Goal: Transaction & Acquisition: Book appointment/travel/reservation

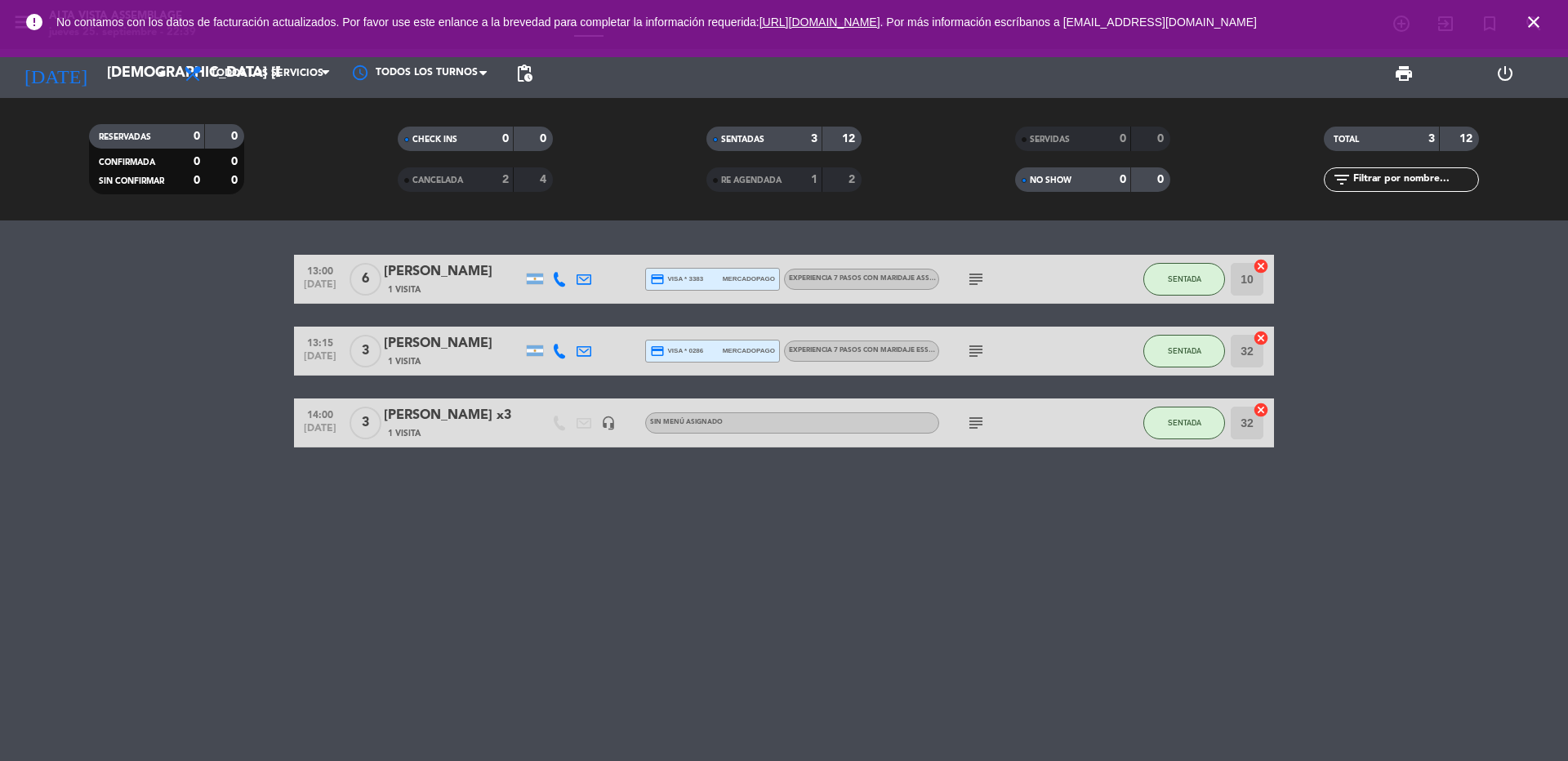
click at [1533, 15] on icon "close" at bounding box center [1533, 21] width 20 height 20
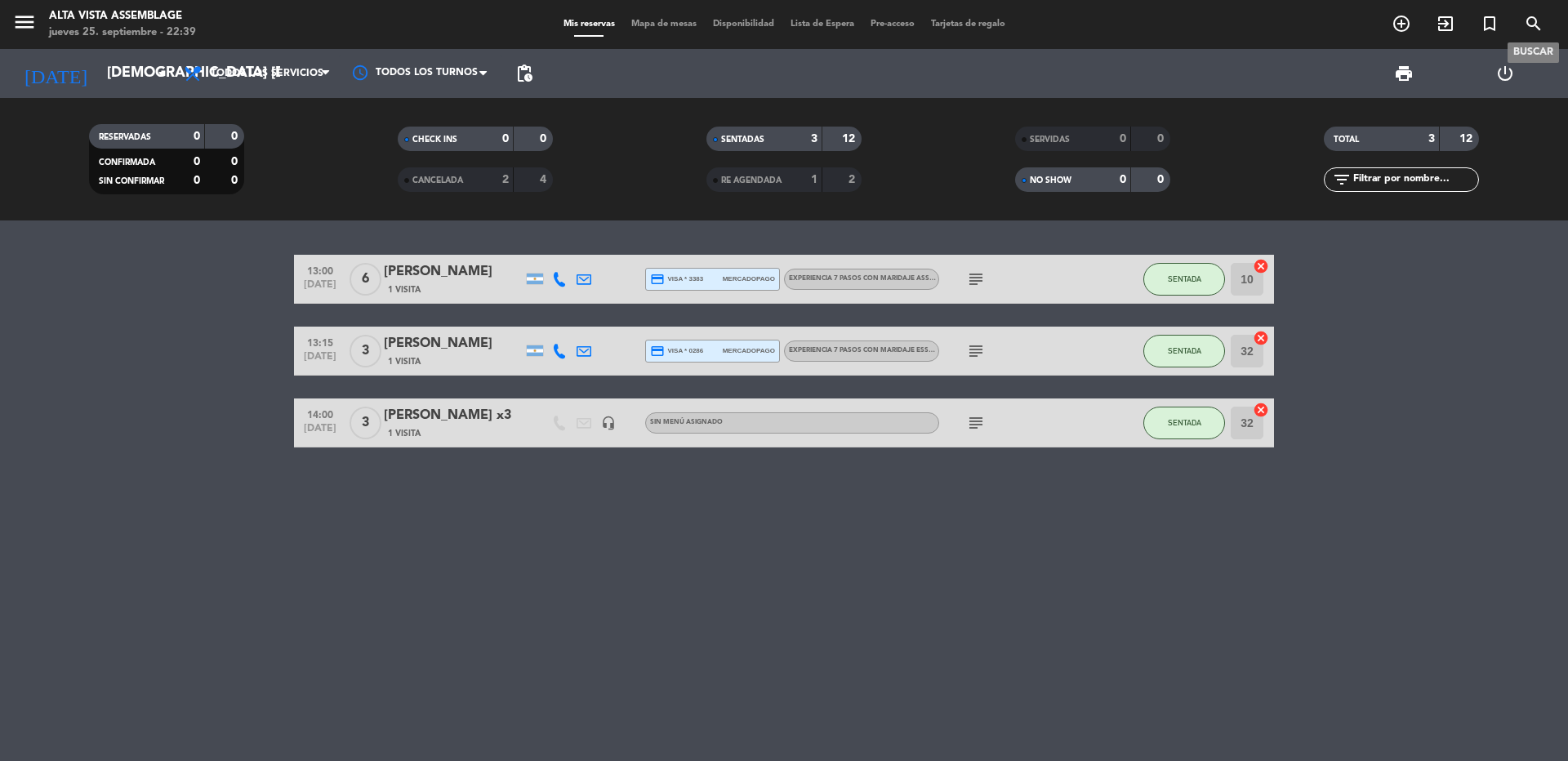
click at [1537, 22] on icon "search" at bounding box center [1533, 23] width 20 height 20
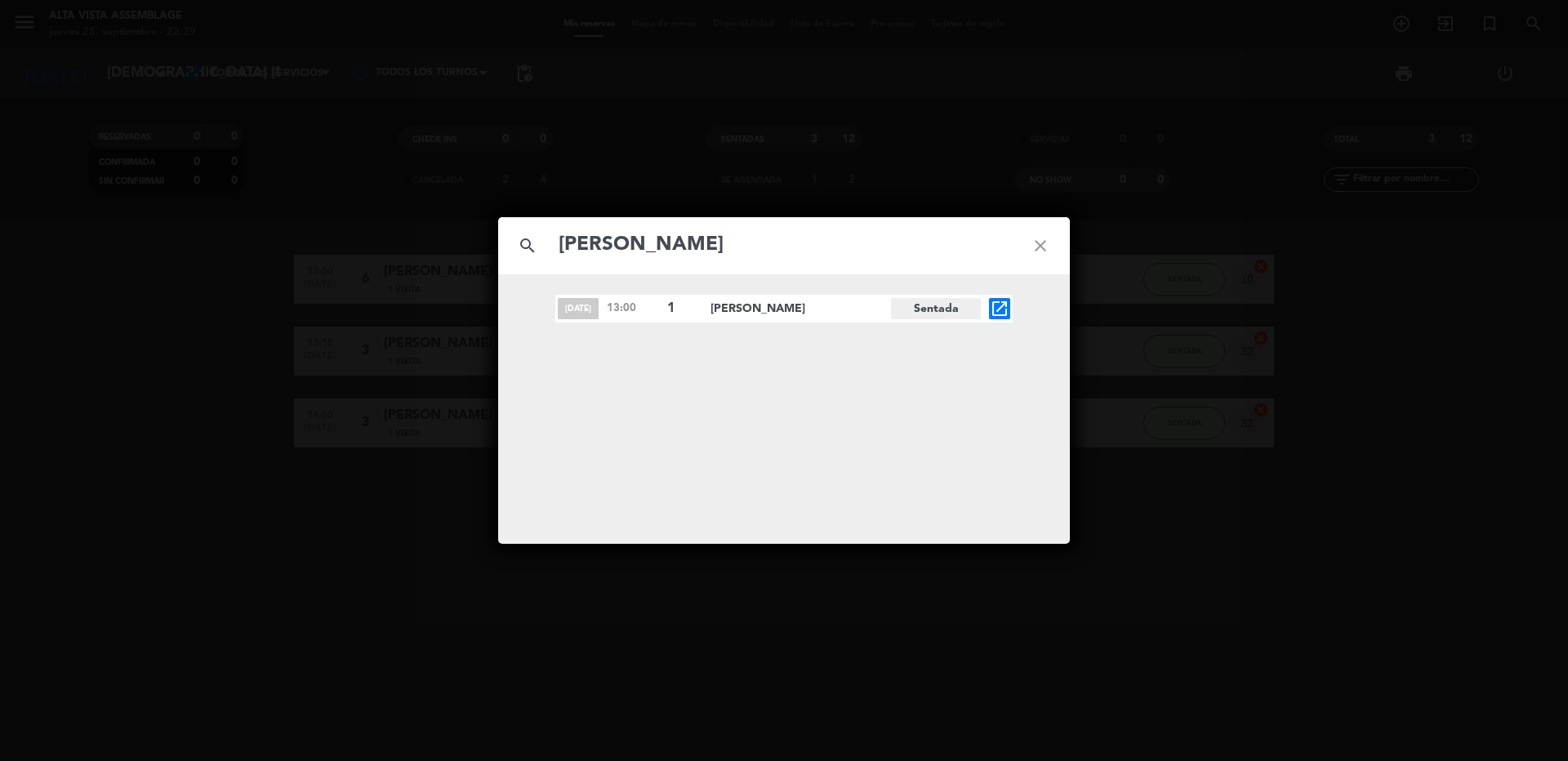
type input "[PERSON_NAME]"
click at [989, 307] on icon "open_in_new" at bounding box center [999, 308] width 20 height 20
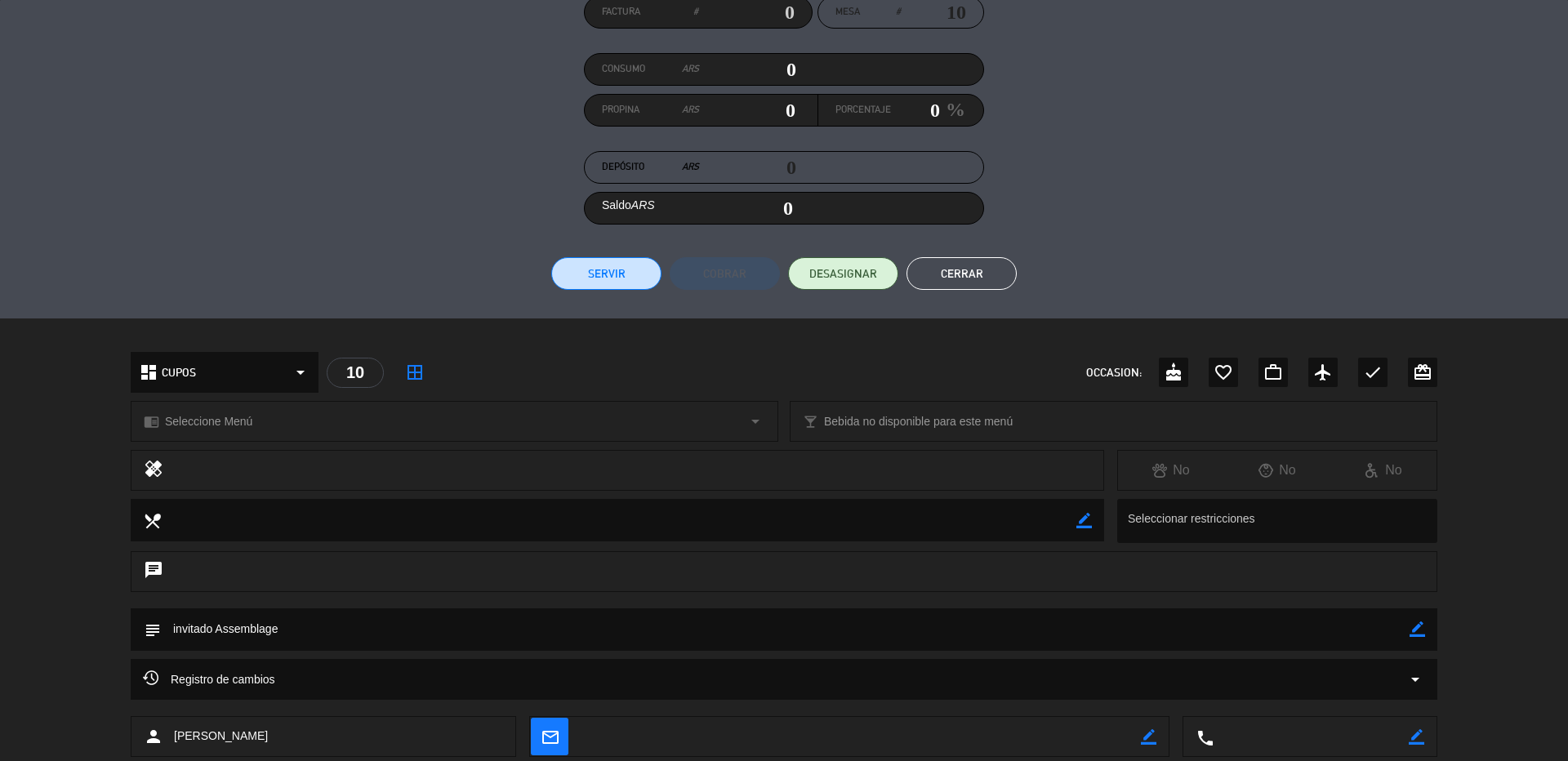
scroll to position [245, 0]
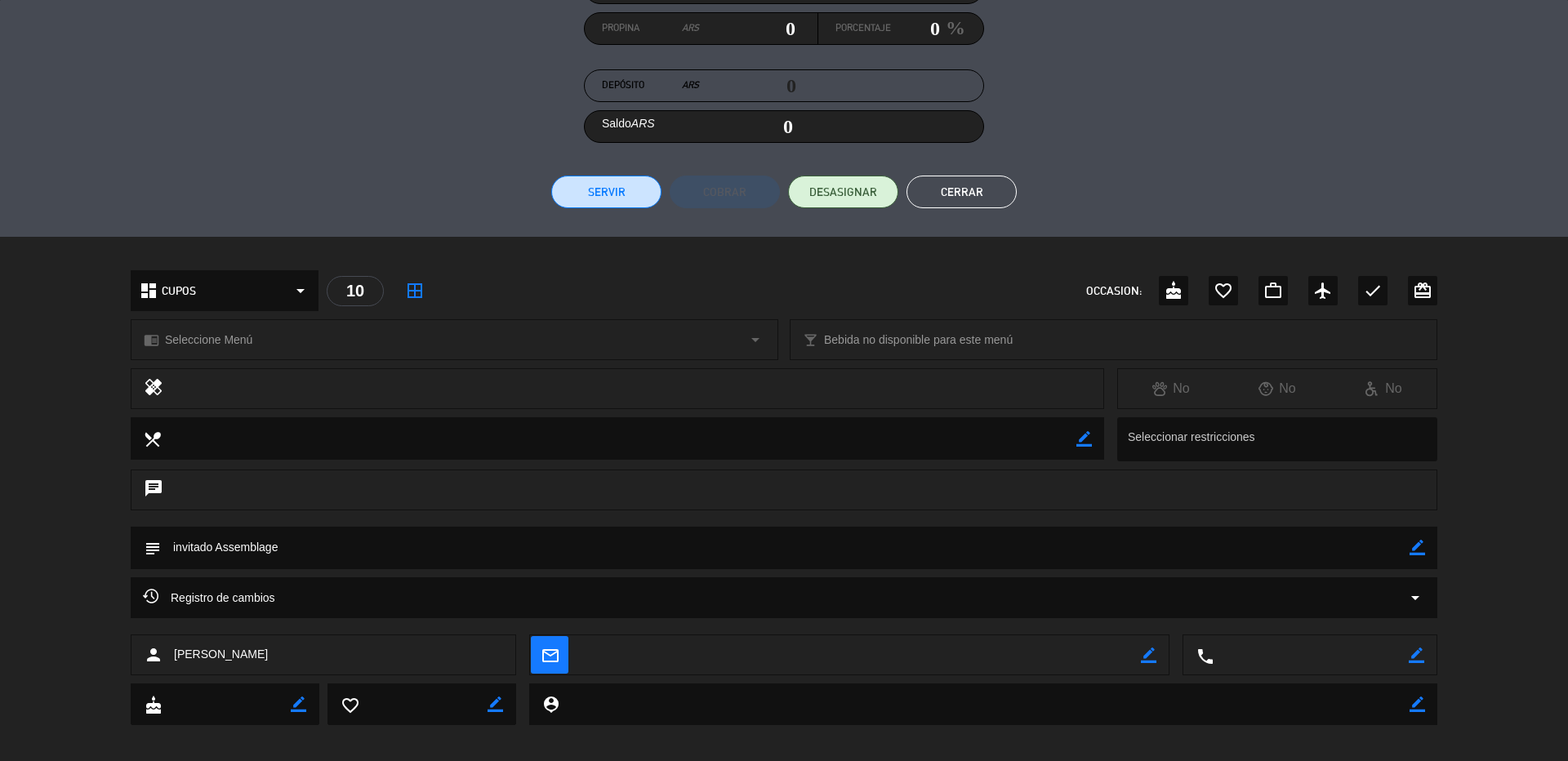
click at [968, 186] on button "Cerrar" at bounding box center [961, 191] width 110 height 33
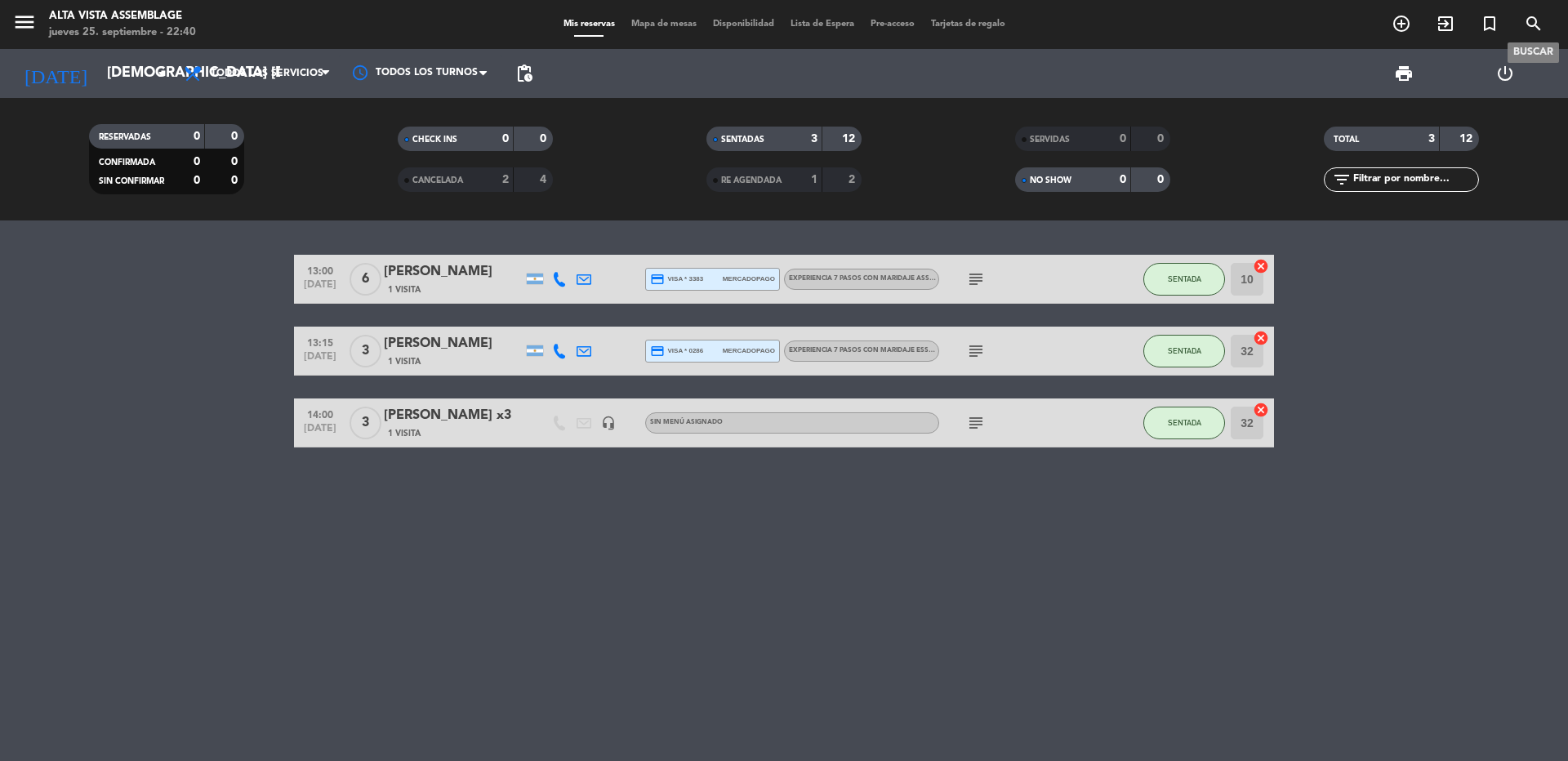
click at [1532, 21] on icon "search" at bounding box center [1533, 23] width 20 height 20
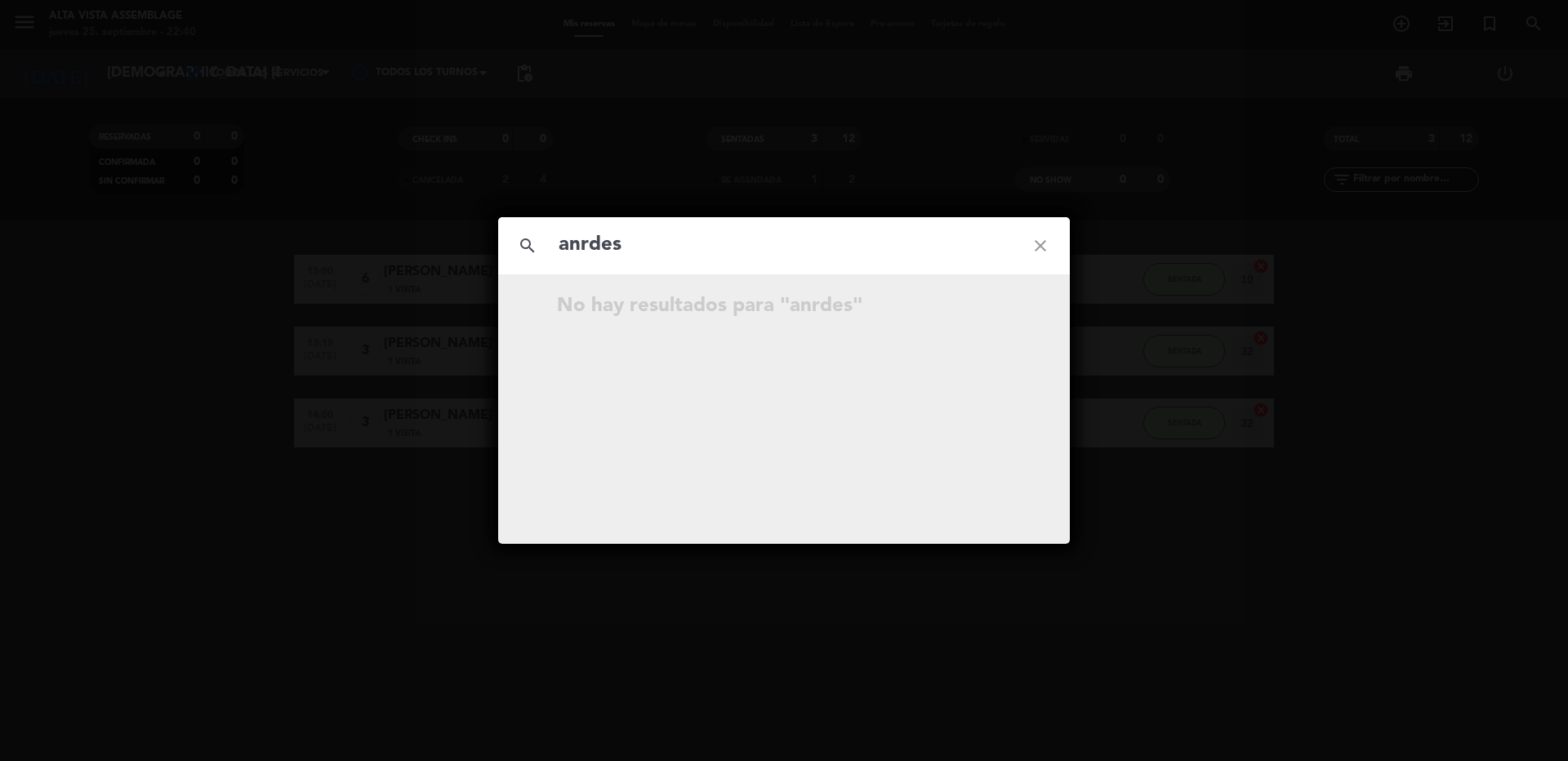
click at [600, 241] on input "anrdes" at bounding box center [784, 246] width 454 height 34
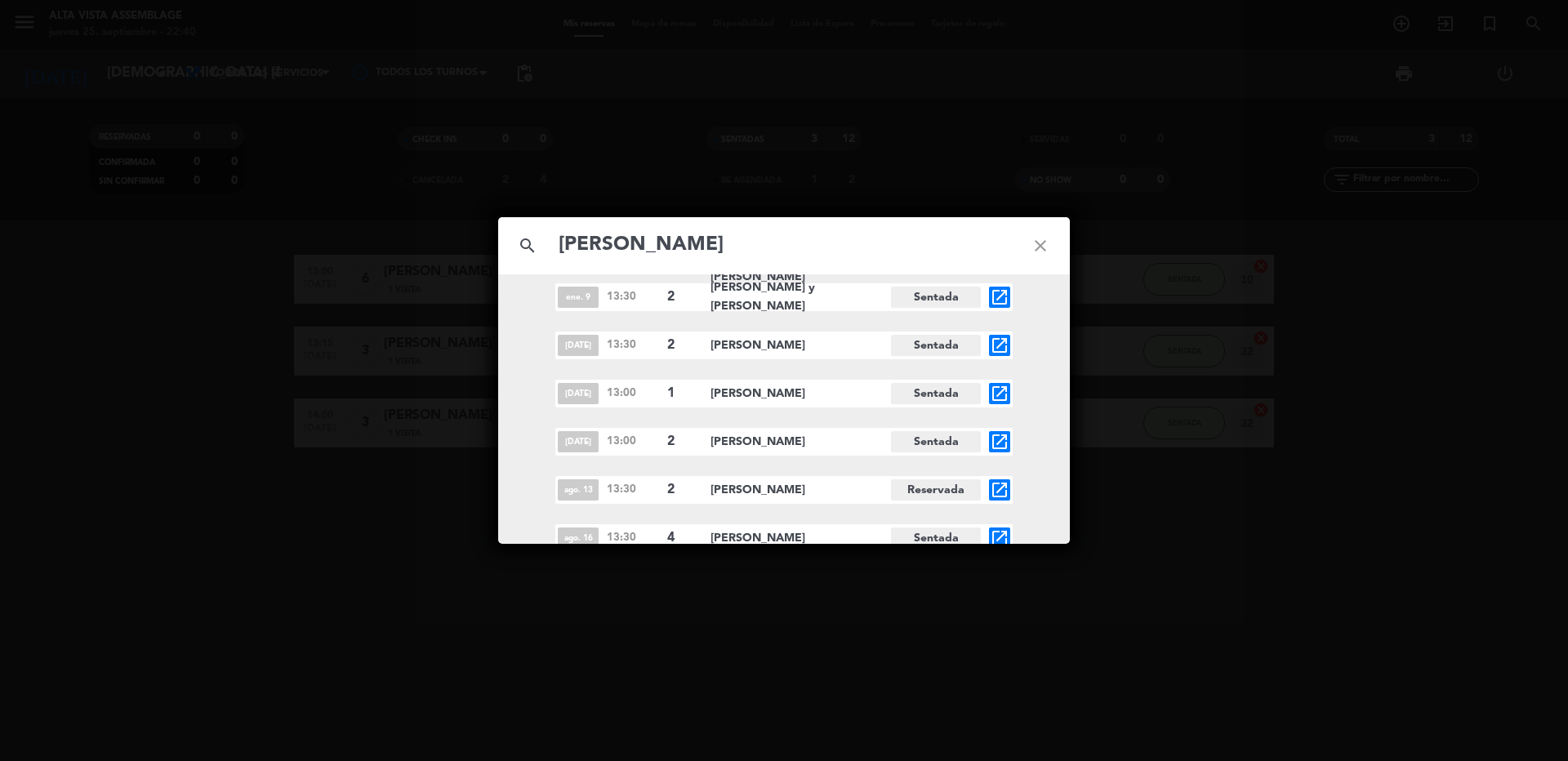
scroll to position [26, 0]
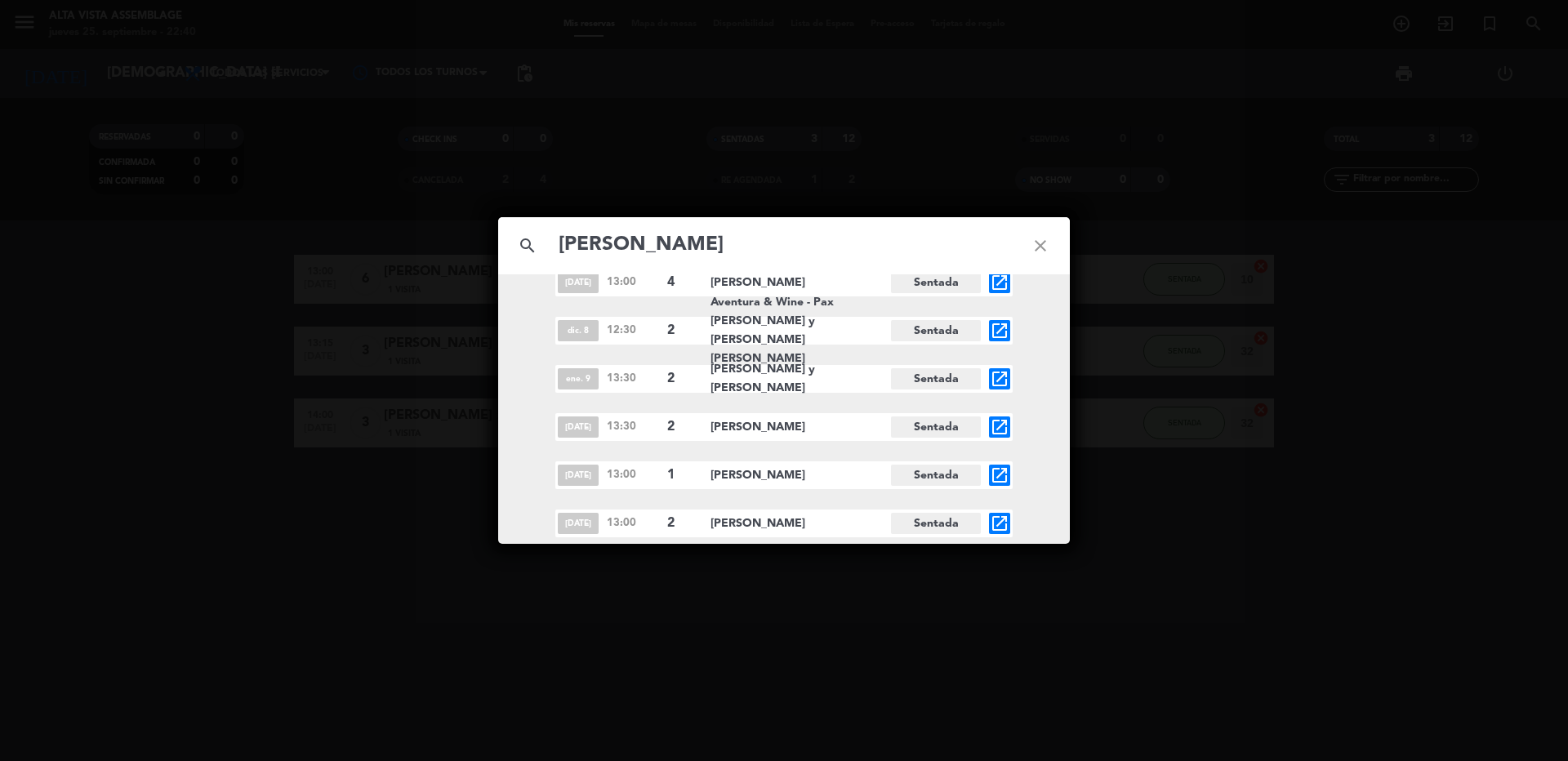
type input "[PERSON_NAME]"
click at [989, 474] on icon "open_in_new" at bounding box center [999, 475] width 20 height 20
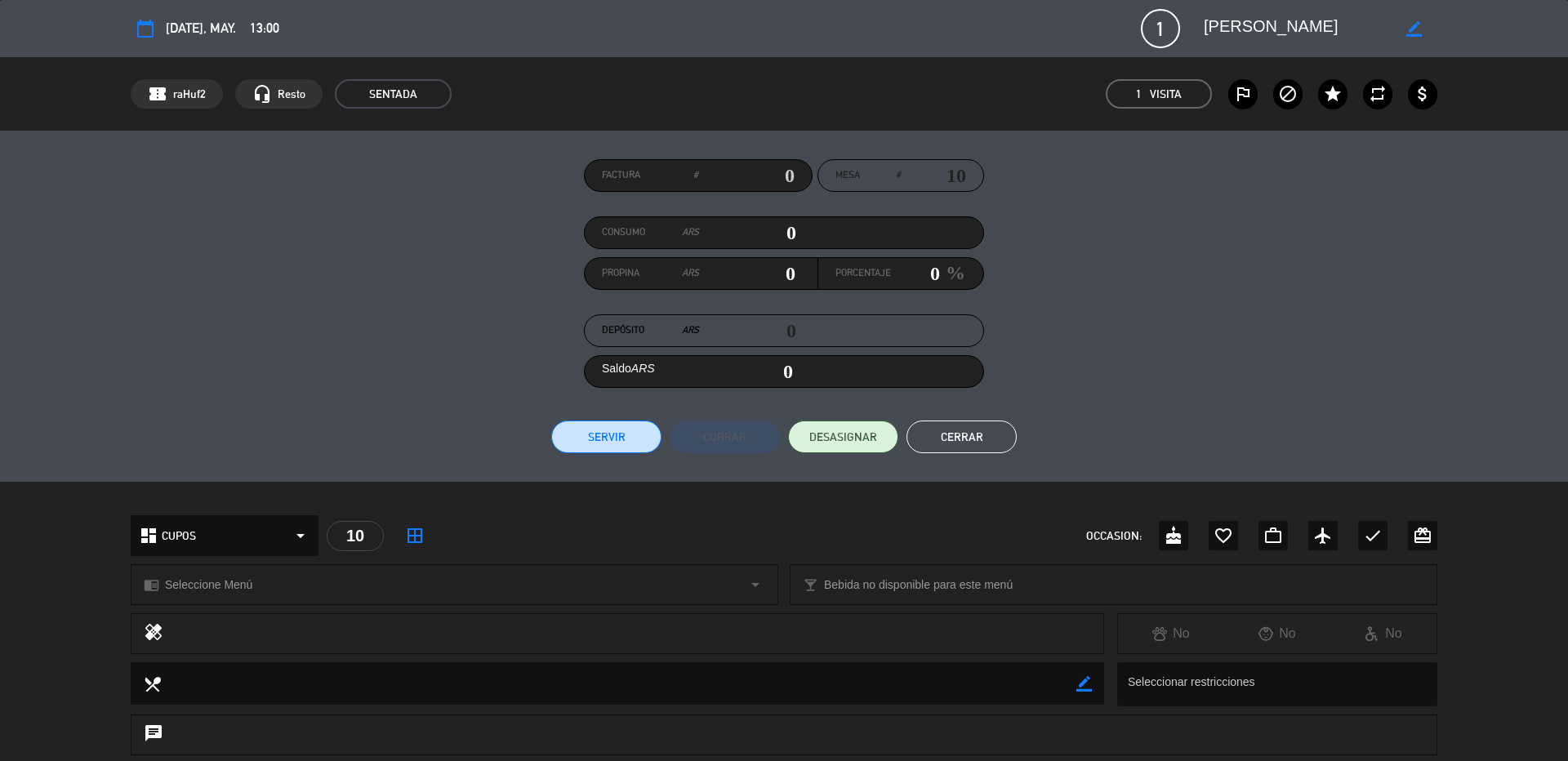
click at [987, 441] on button "Cerrar" at bounding box center [961, 437] width 110 height 33
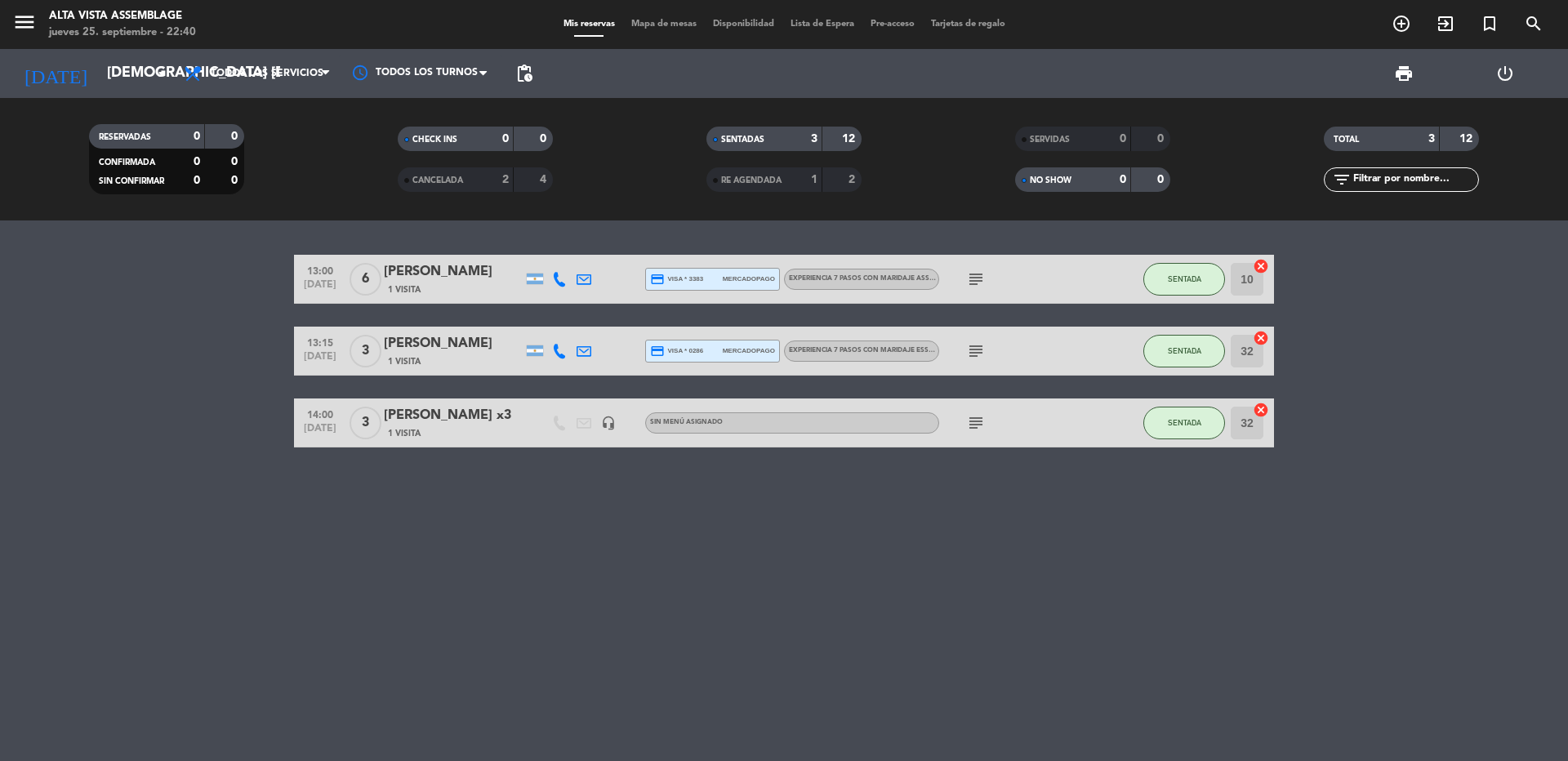
click at [767, 538] on div "13:00 [DATE] 6 [PERSON_NAME] 1 Visita credit_card visa * 3383 mercadopago Exper…" at bounding box center [784, 490] width 1568 height 541
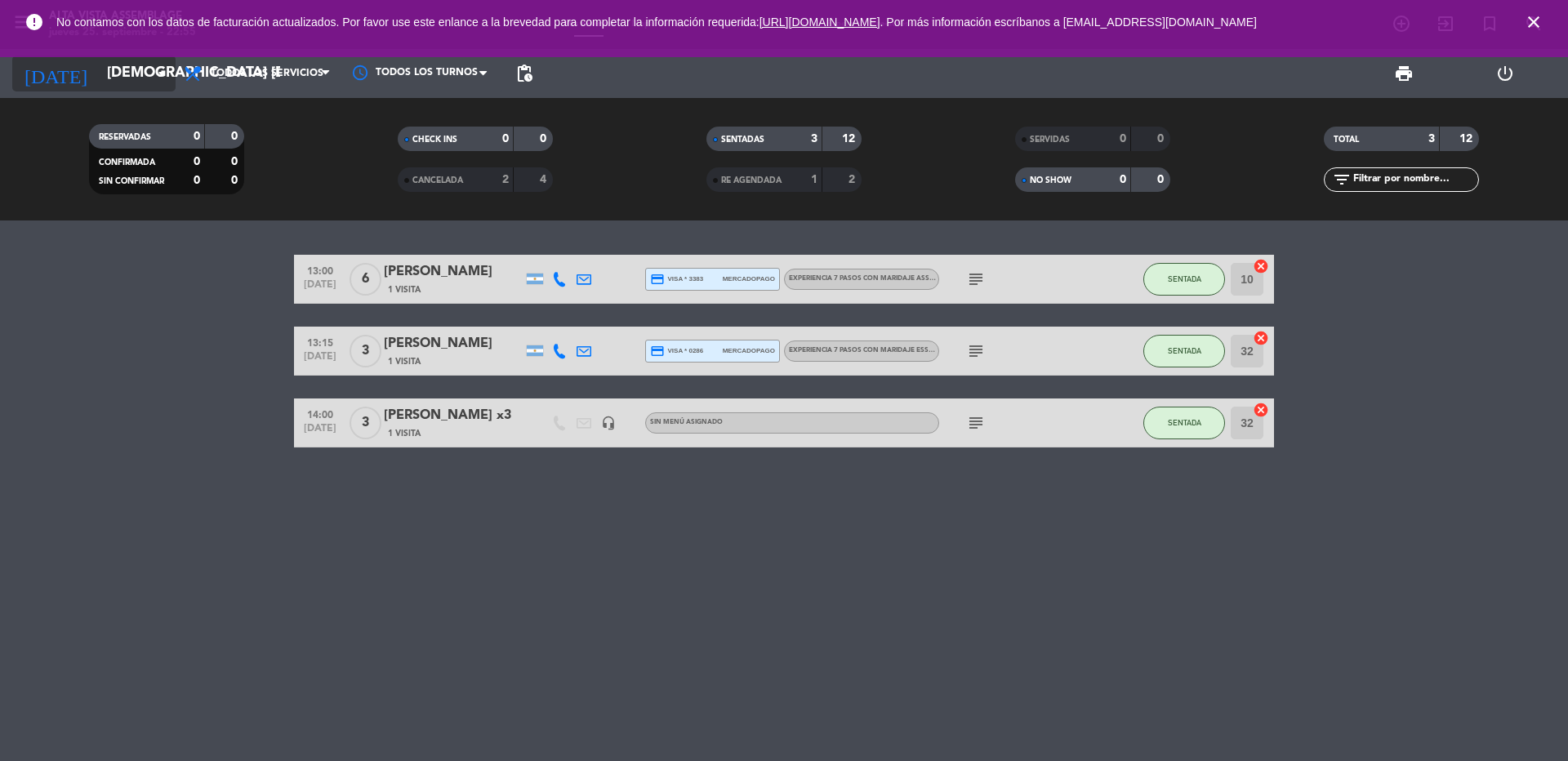
click at [152, 72] on icon "arrow_drop_down" at bounding box center [161, 73] width 20 height 20
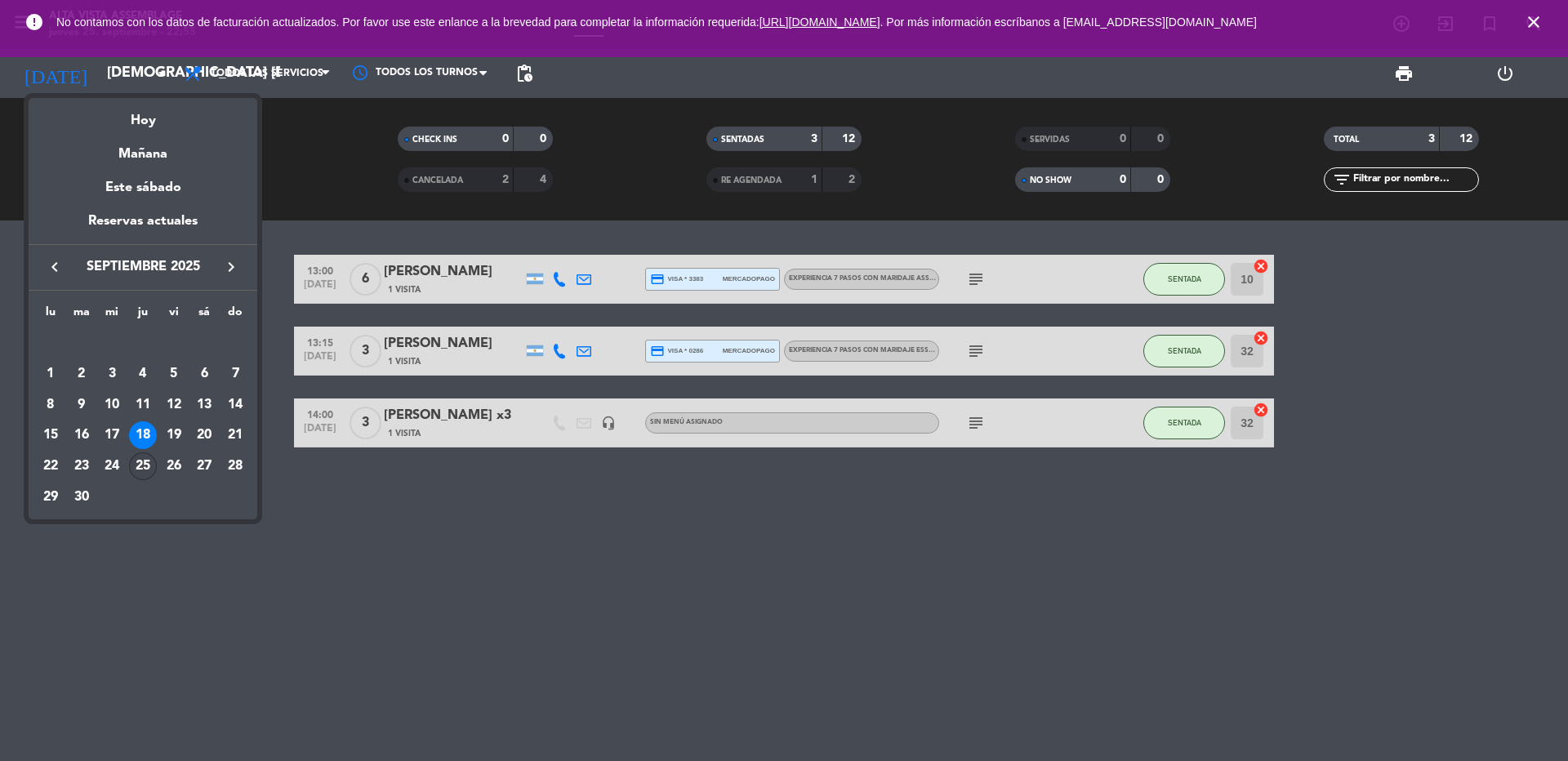
click at [140, 465] on div "25" at bounding box center [143, 467] width 28 height 28
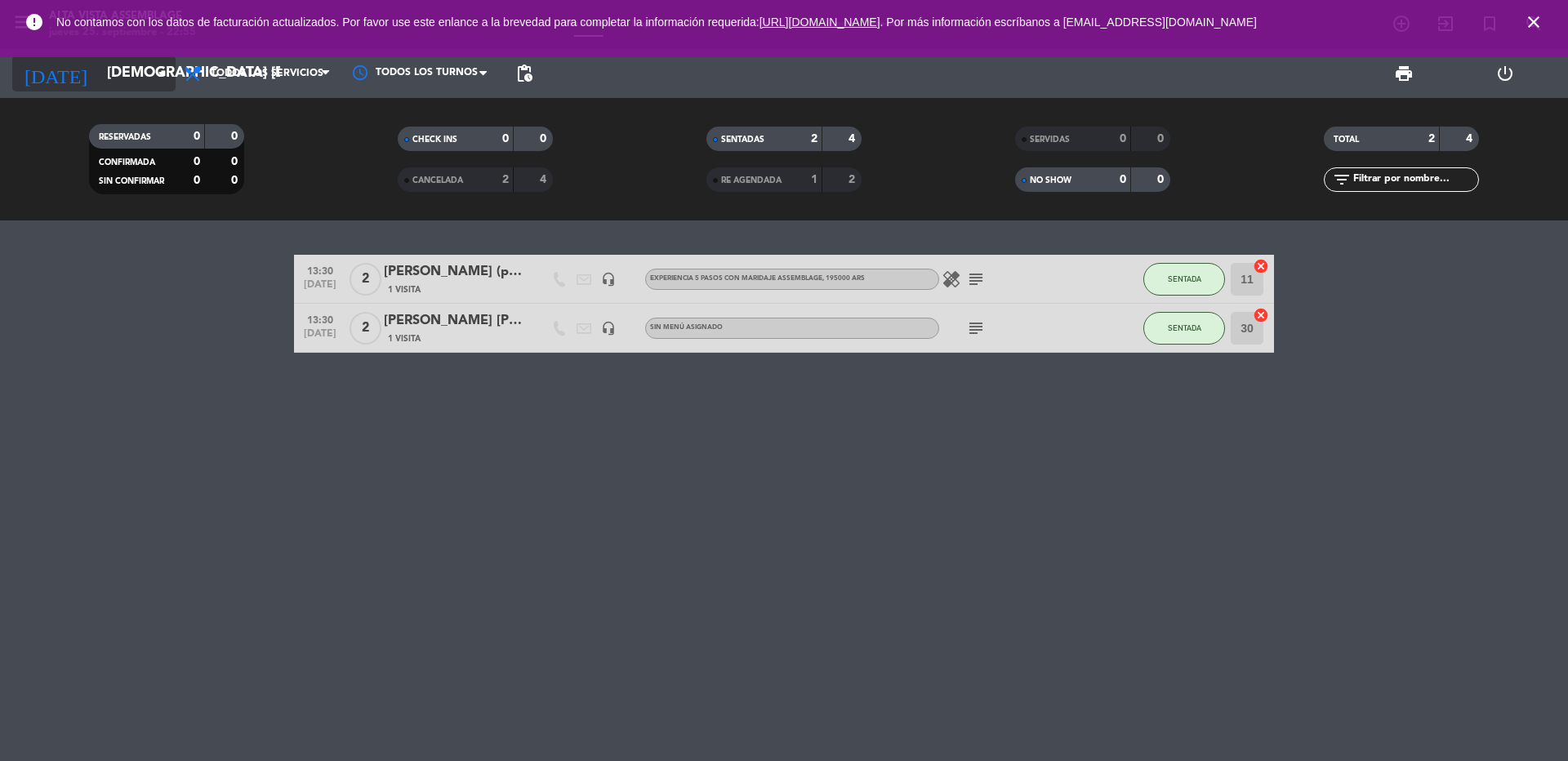
click at [101, 74] on input "[DEMOGRAPHIC_DATA] [DATE]" at bounding box center [193, 73] width 189 height 33
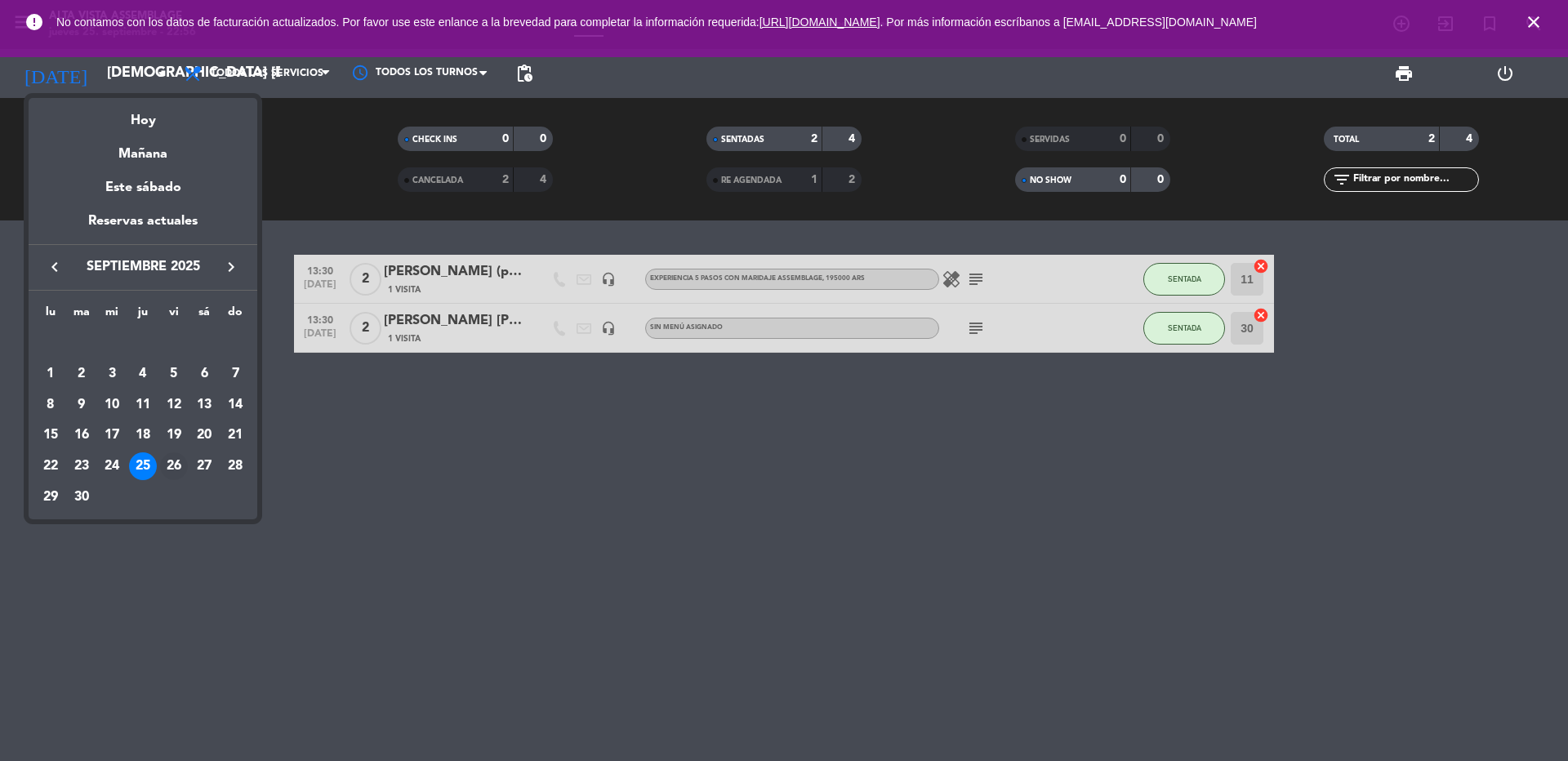
click at [180, 460] on div "26" at bounding box center [174, 467] width 28 height 28
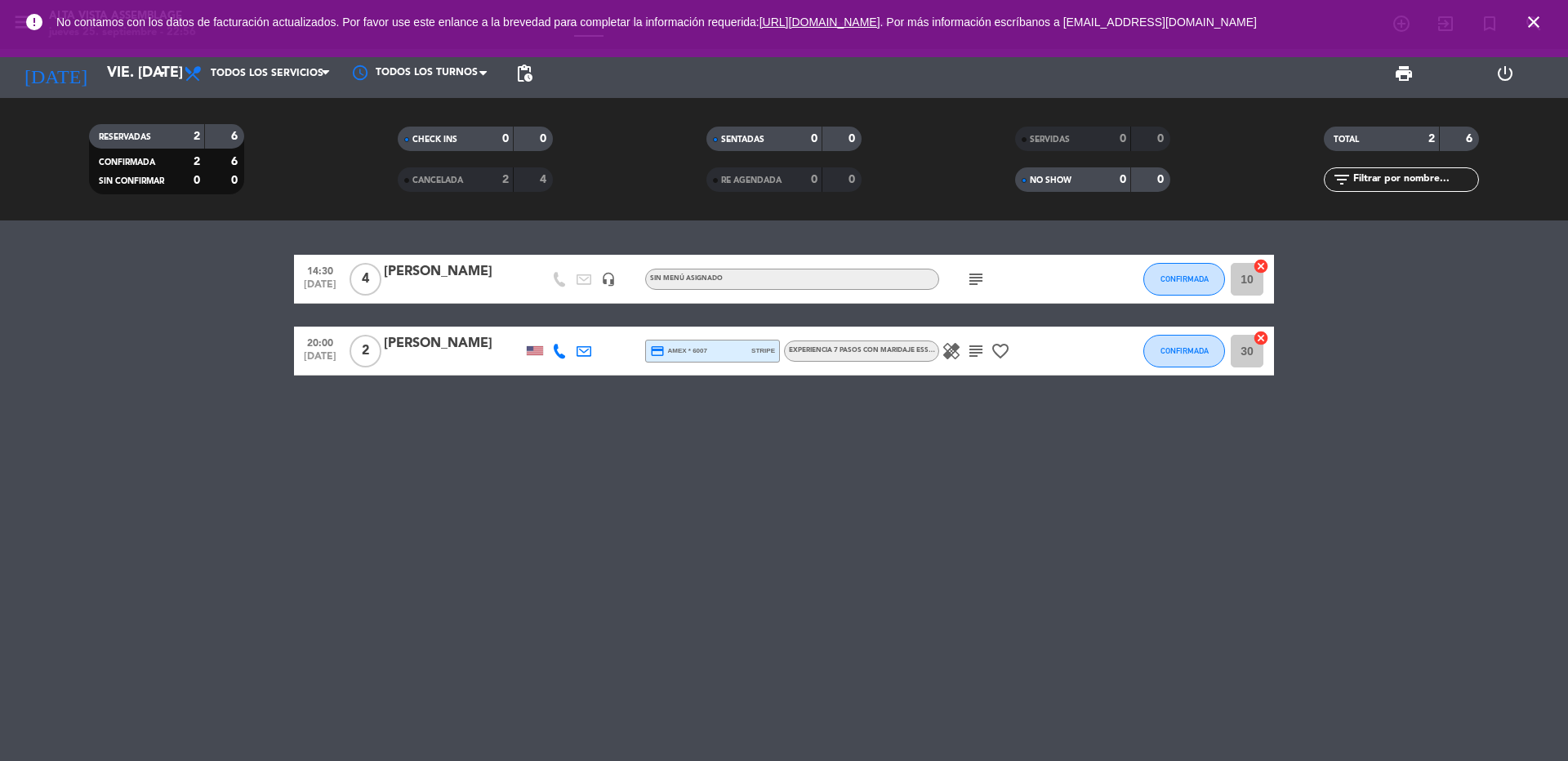
click at [980, 277] on icon "subject" at bounding box center [975, 279] width 20 height 20
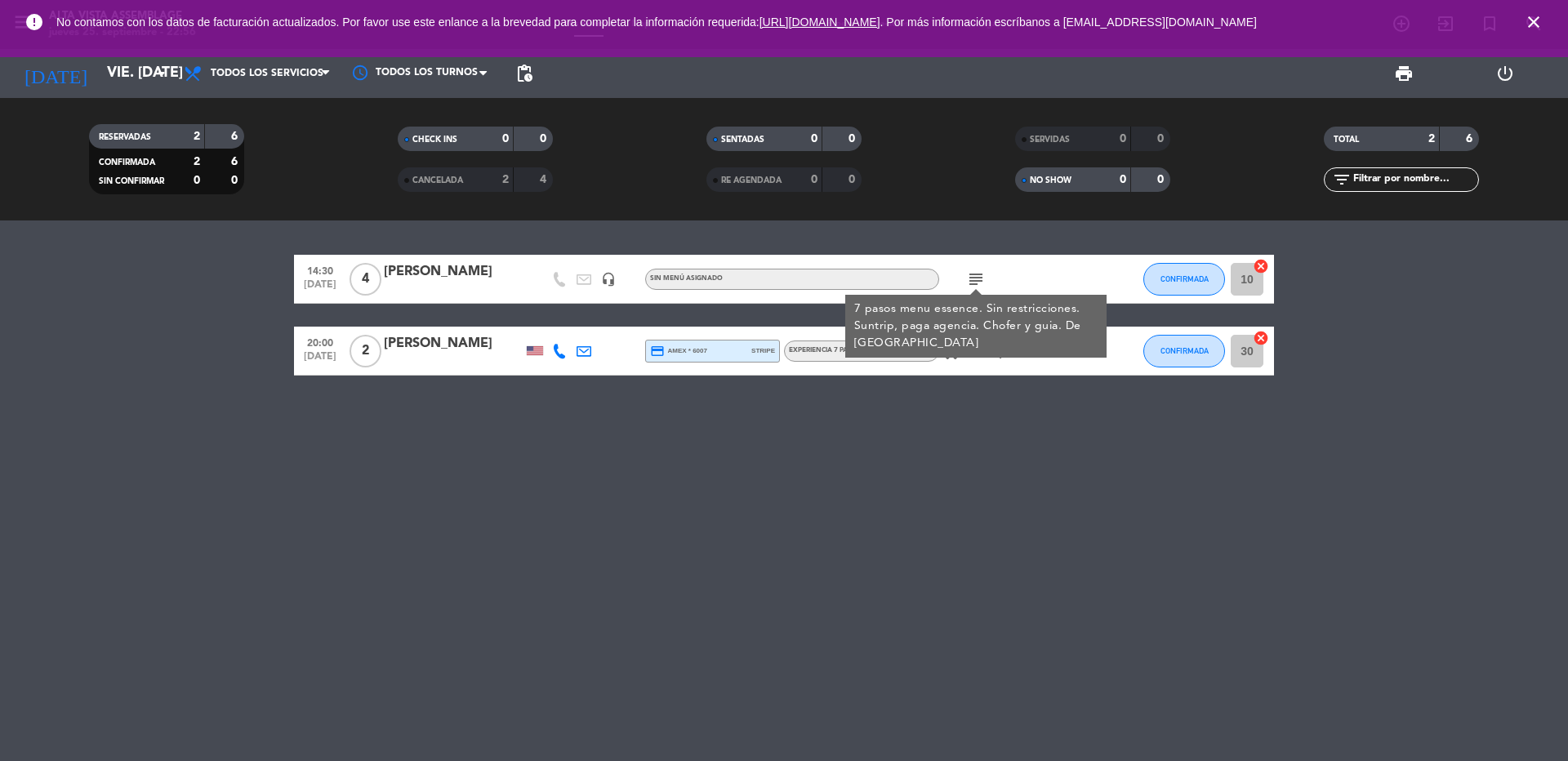
click at [1071, 556] on div "14:30 [DATE] 4 [PERSON_NAME] [PERSON_NAME] headset_mic Sin menú asignado subjec…" at bounding box center [784, 490] width 1568 height 541
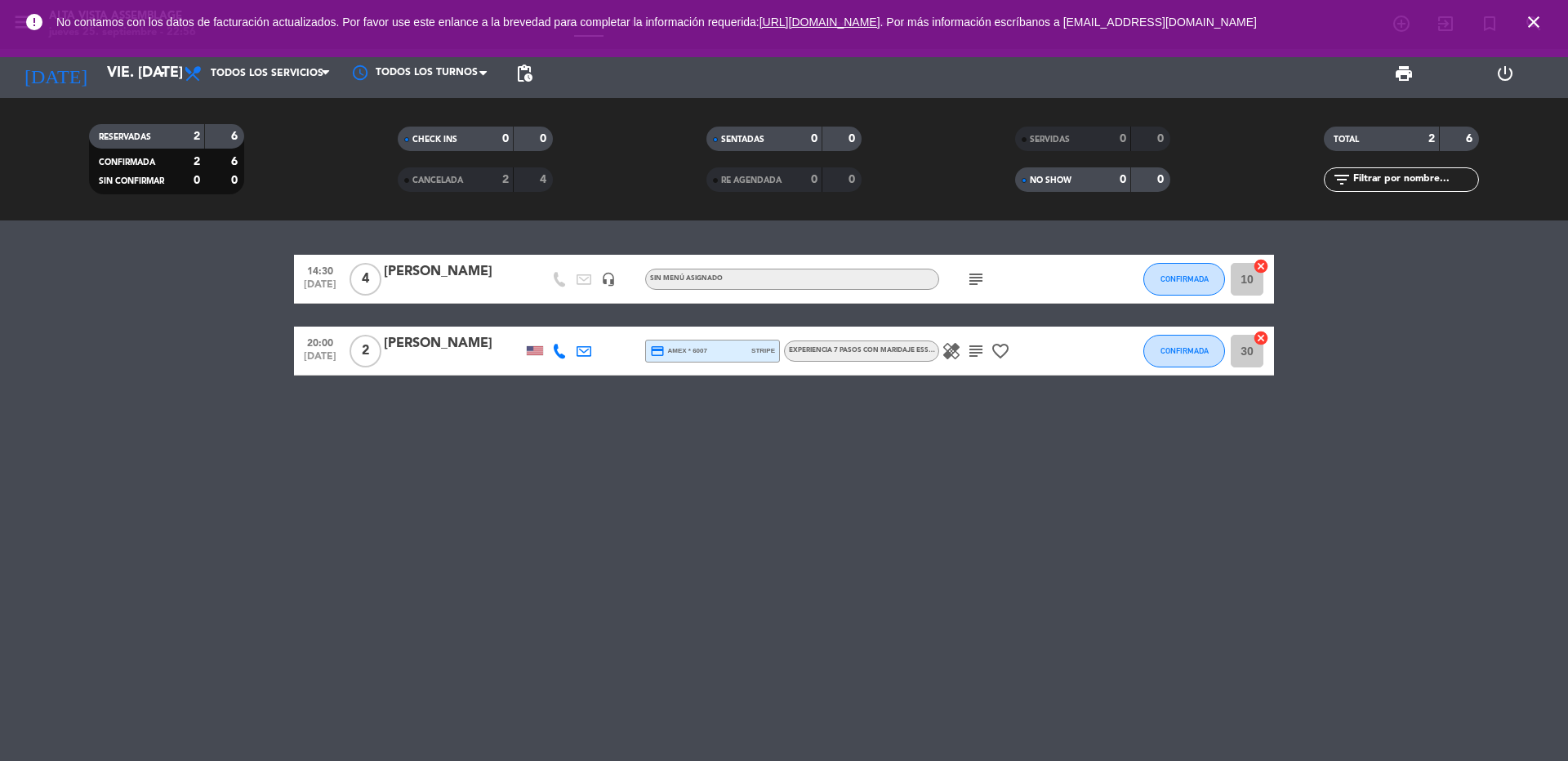
click at [977, 350] on icon "subject" at bounding box center [975, 351] width 20 height 20
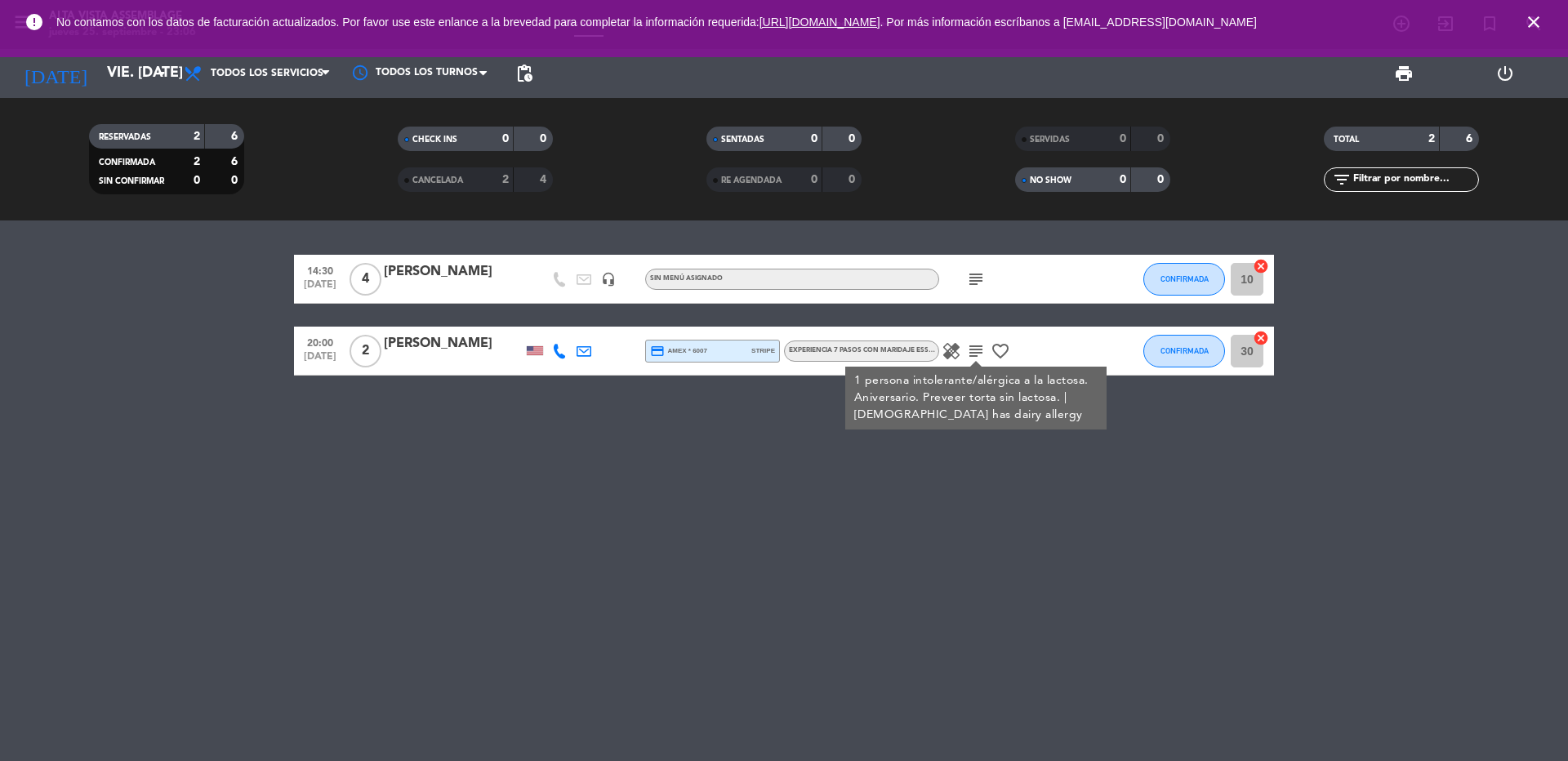
click at [496, 621] on div "14:30 [DATE] 4 [PERSON_NAME] [PERSON_NAME] headset_mic Sin menú asignado subjec…" at bounding box center [784, 490] width 1568 height 541
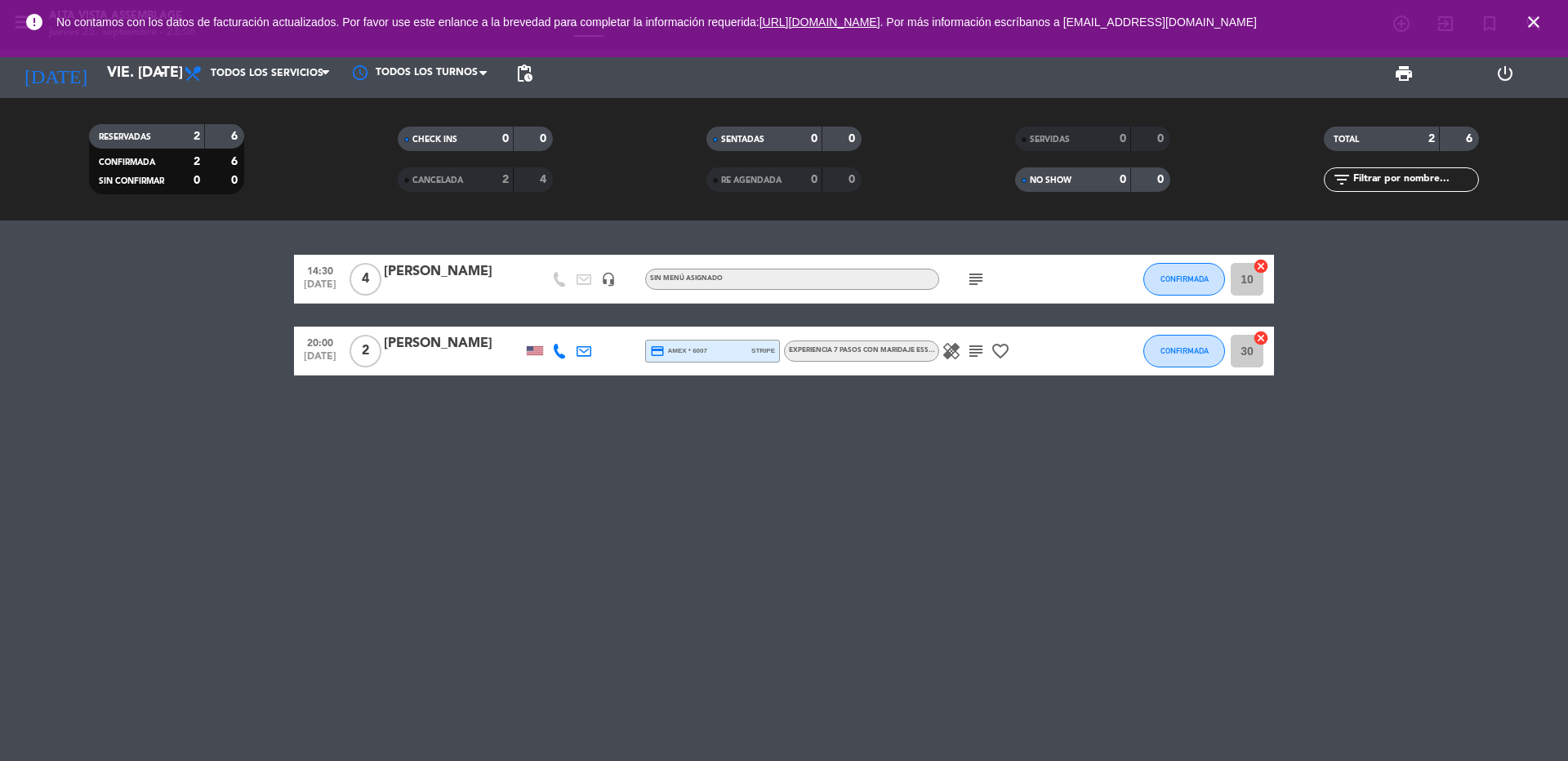
click at [1538, 17] on icon "close" at bounding box center [1533, 21] width 20 height 20
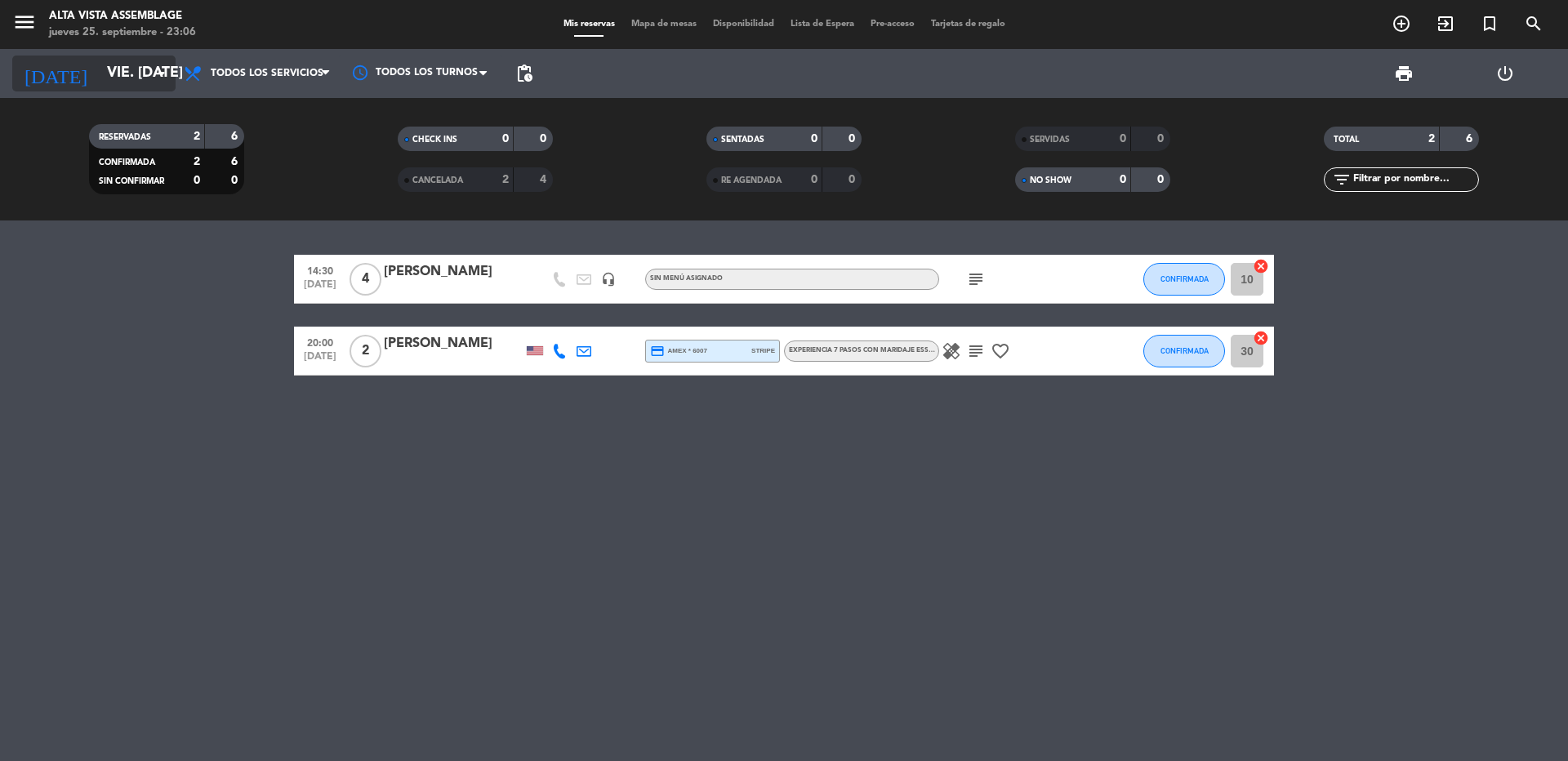
click at [145, 75] on input "vie. [DATE]" at bounding box center [193, 73] width 189 height 33
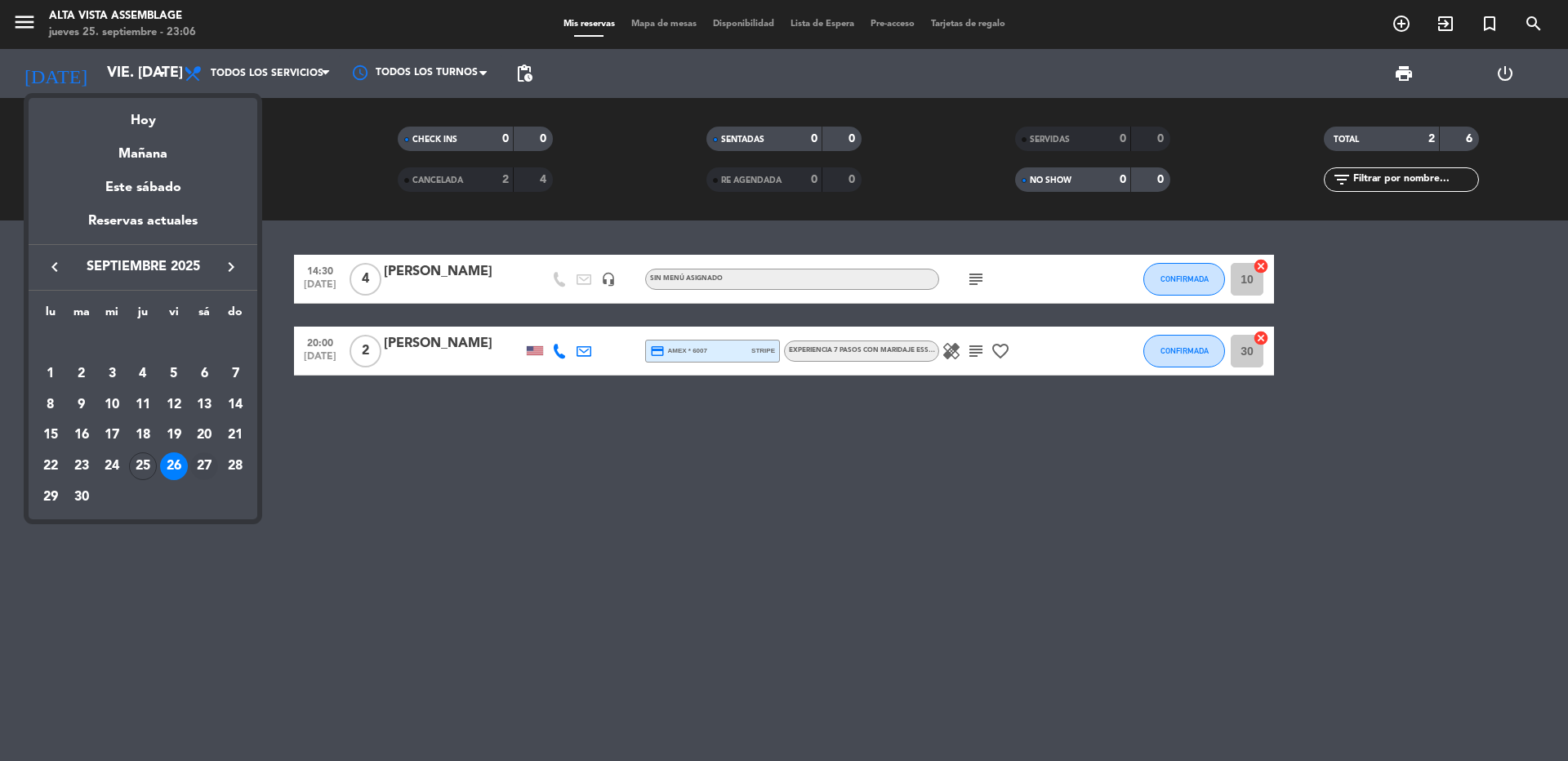
click at [202, 461] on div "27" at bounding box center [204, 467] width 28 height 28
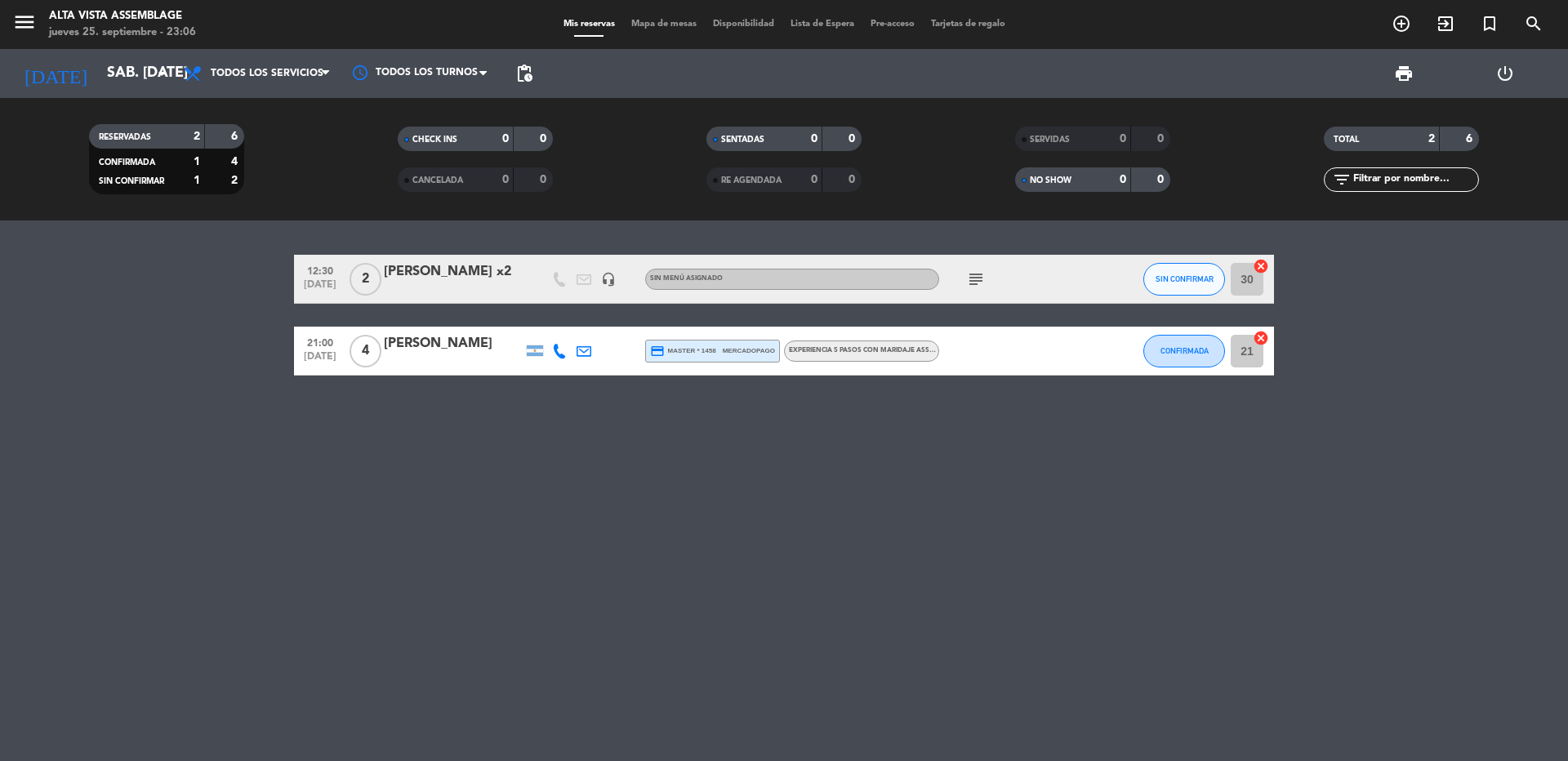
click at [311, 482] on div "12:30 [DATE] 2 [PERSON_NAME] x2 headset_mic Sin menú asignado subject SIN CONFI…" at bounding box center [784, 490] width 1568 height 541
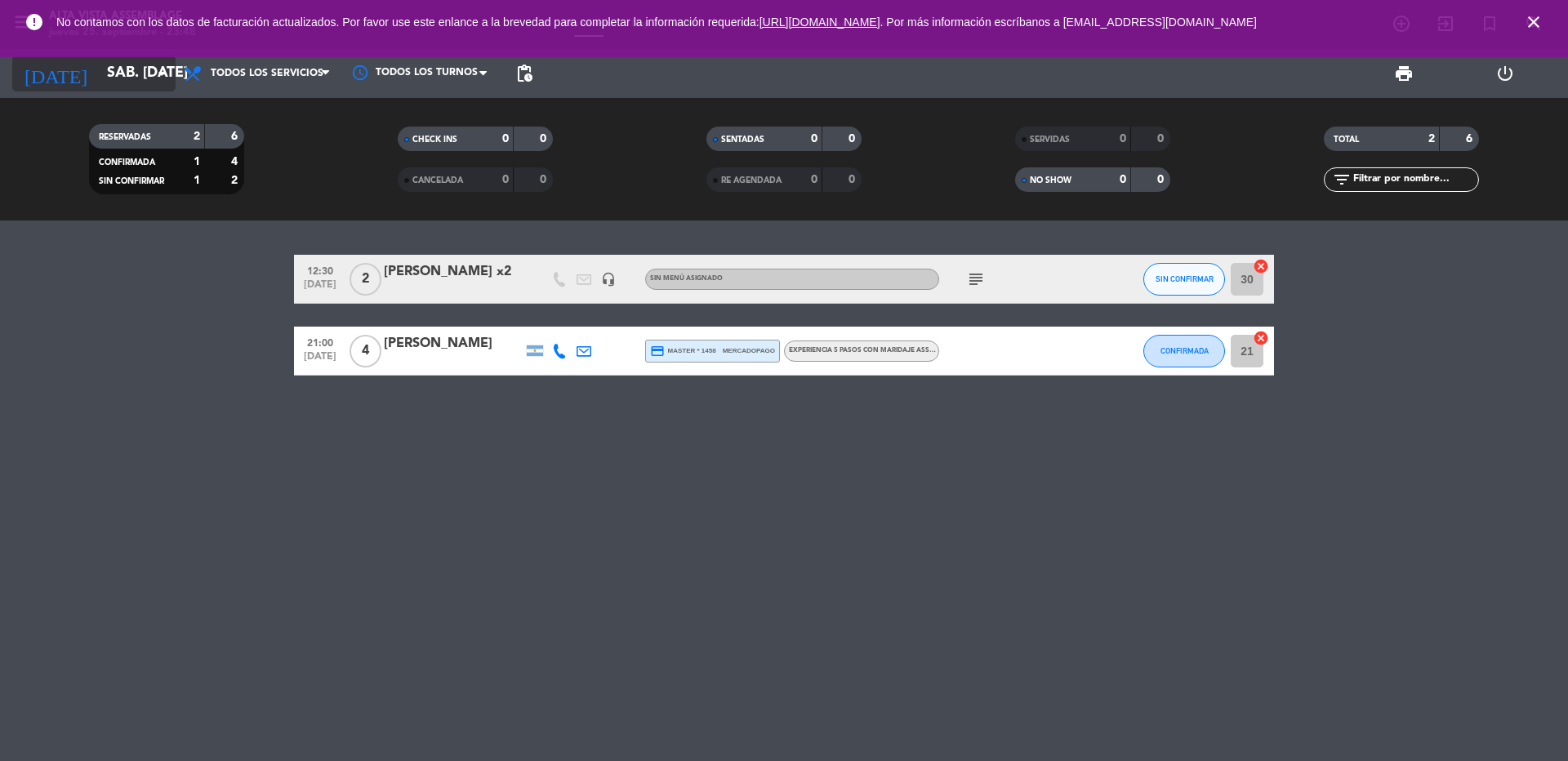
click at [154, 75] on icon "arrow_drop_down" at bounding box center [161, 73] width 20 height 20
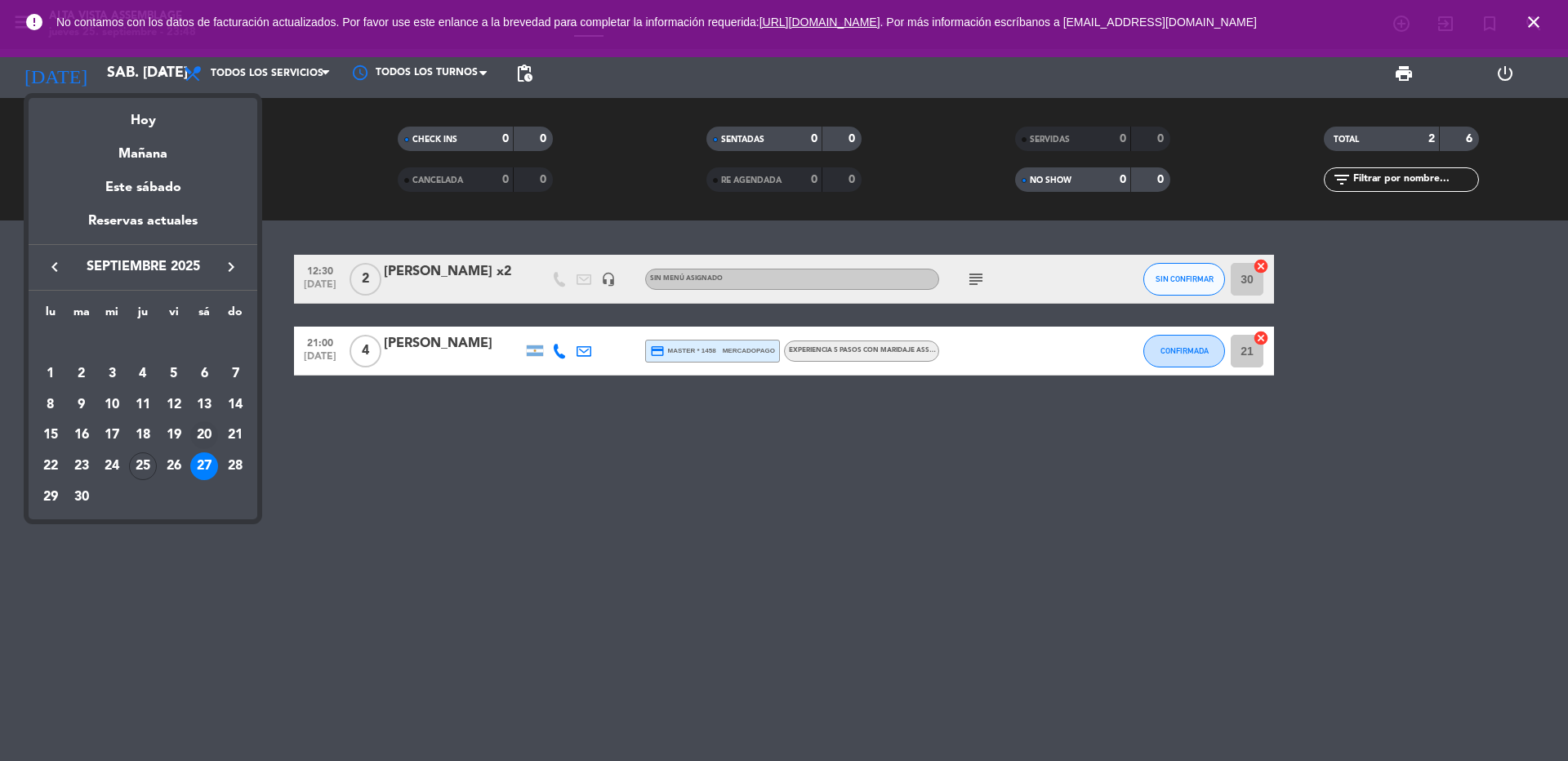
click at [208, 436] on div "20" at bounding box center [204, 435] width 28 height 28
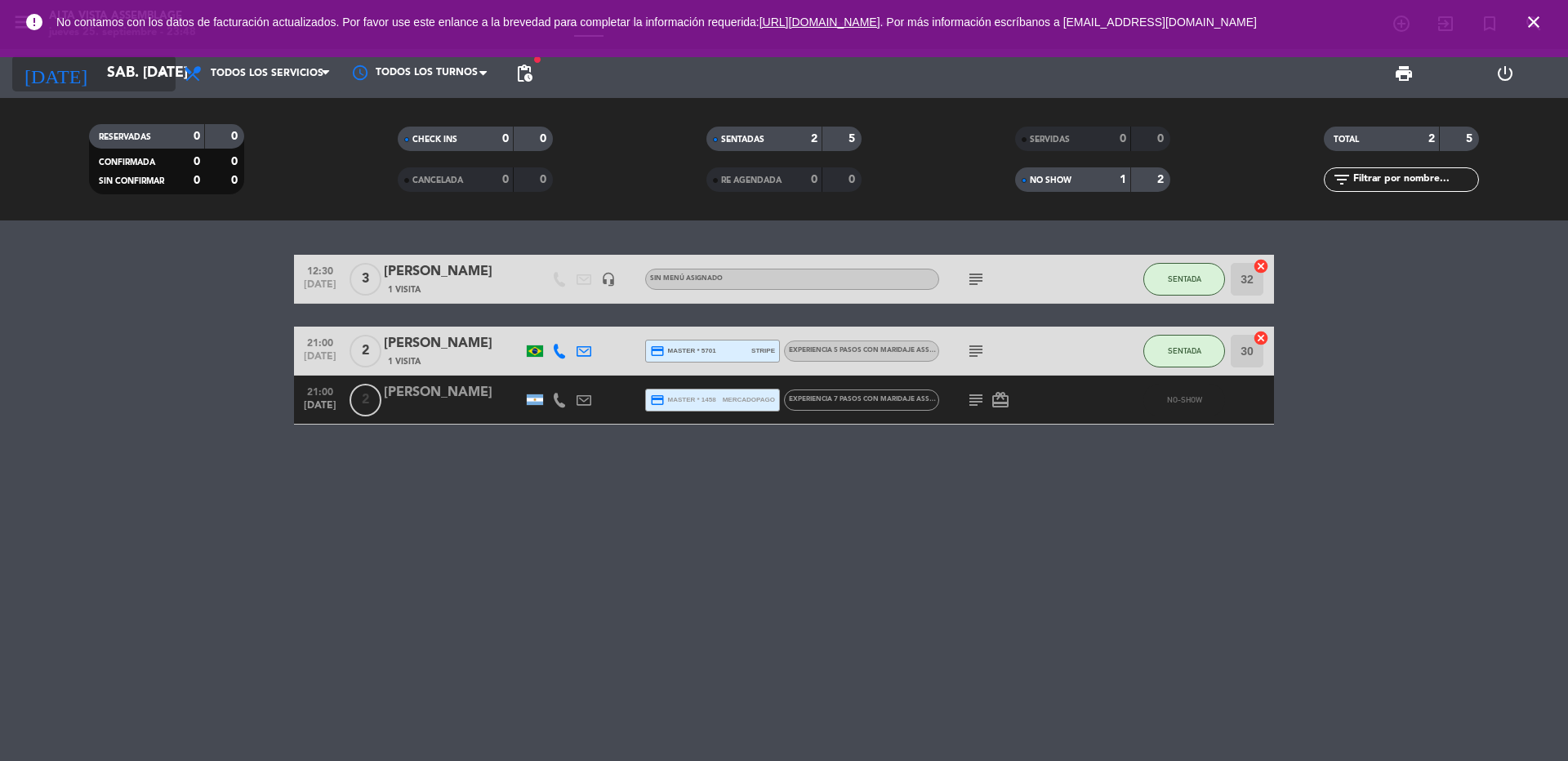
click at [153, 68] on icon "arrow_drop_down" at bounding box center [161, 73] width 20 height 20
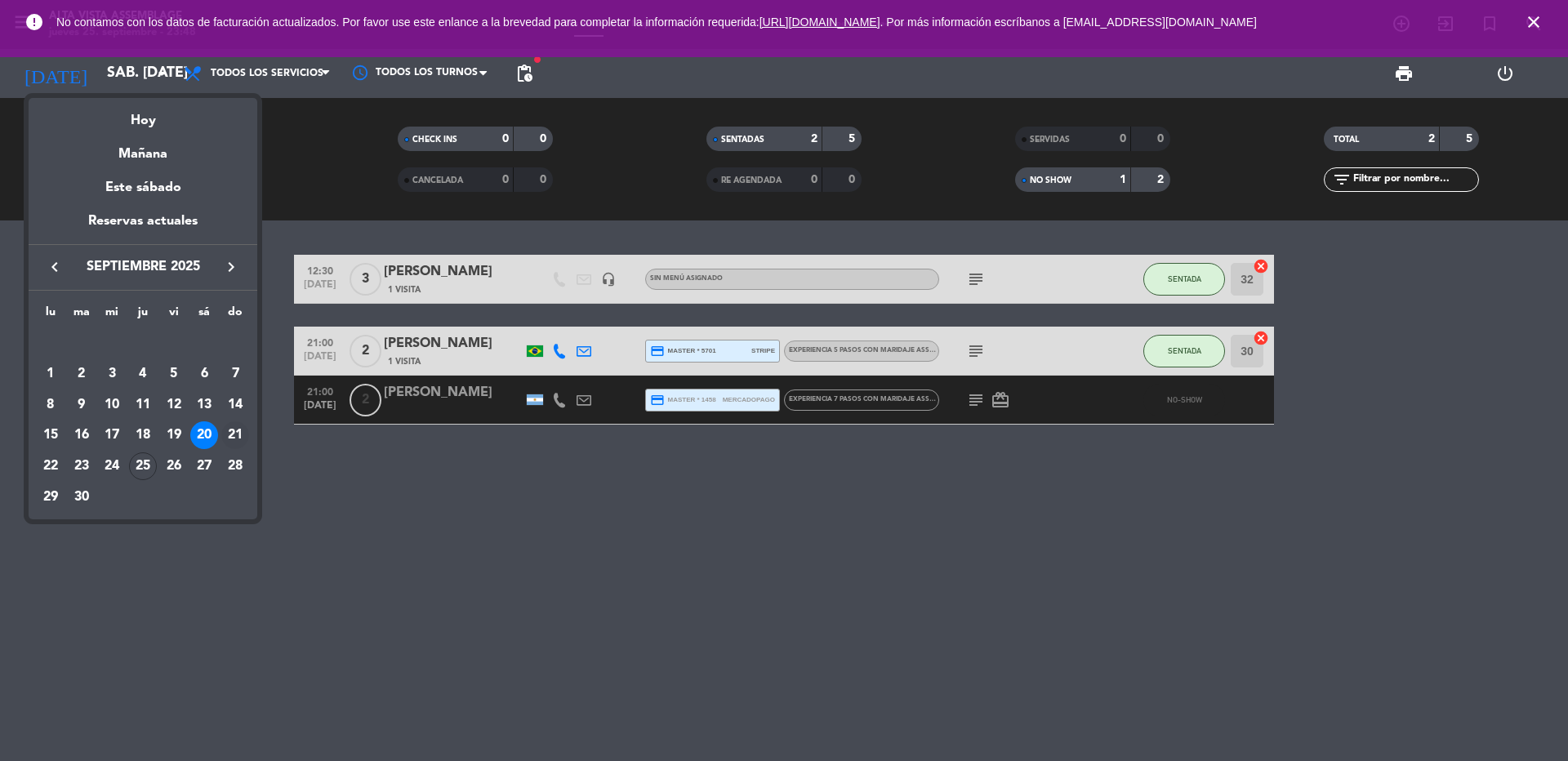
click at [239, 431] on div "21" at bounding box center [235, 435] width 28 height 28
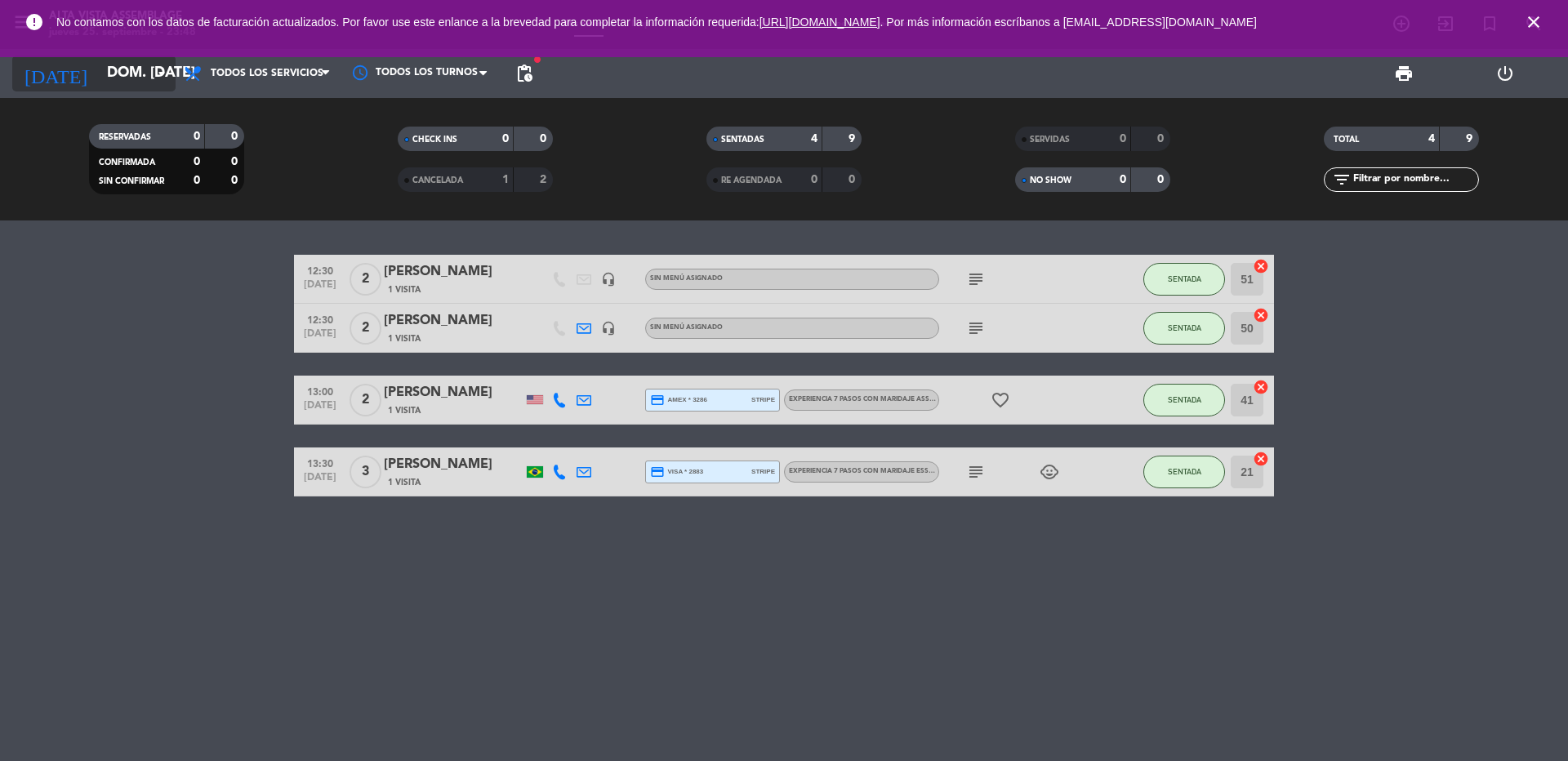
click at [160, 67] on icon "arrow_drop_down" at bounding box center [161, 73] width 20 height 20
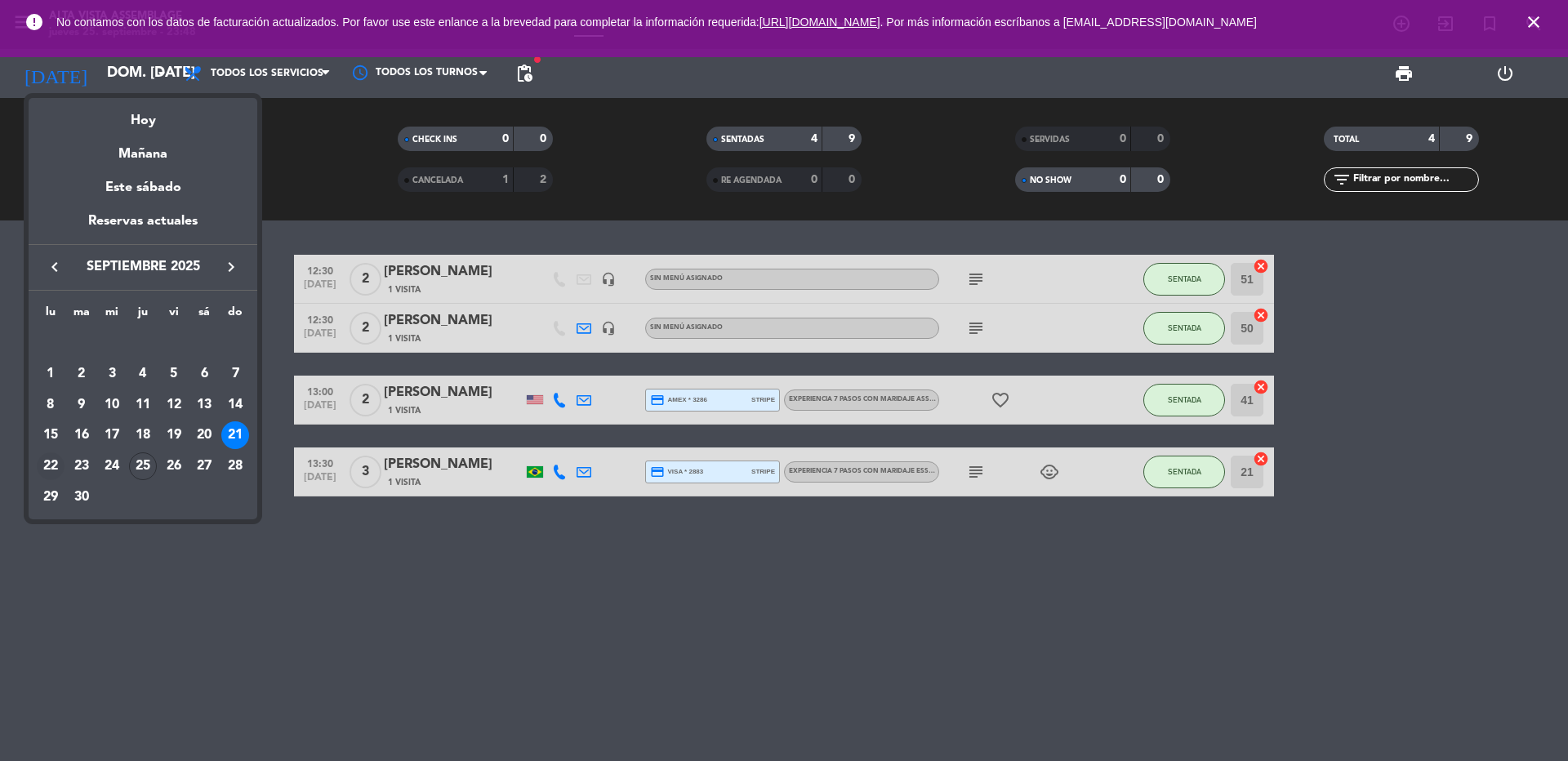
click at [51, 460] on div "22" at bounding box center [50, 467] width 28 height 28
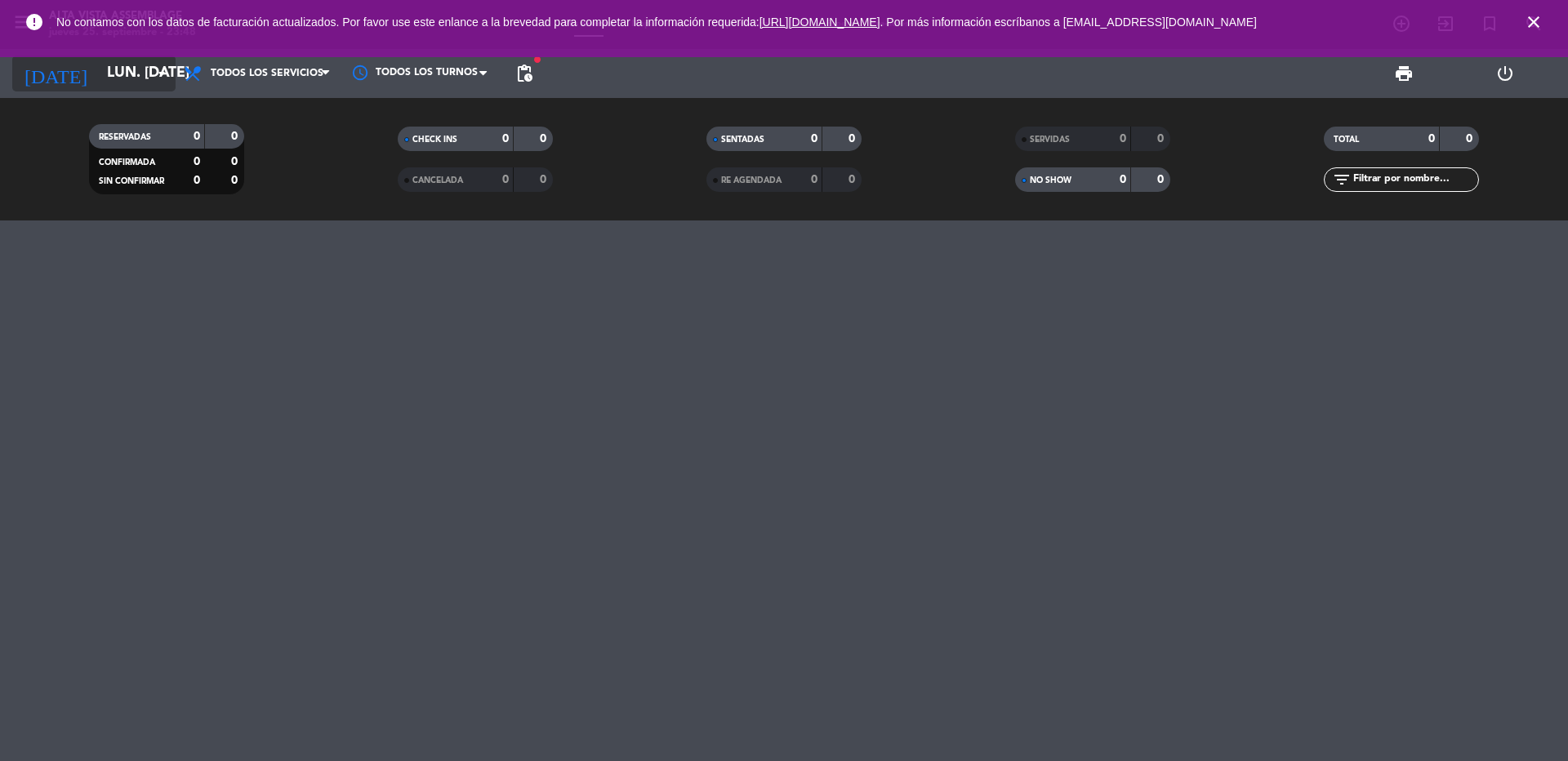
click at [156, 73] on icon "arrow_drop_down" at bounding box center [161, 73] width 20 height 20
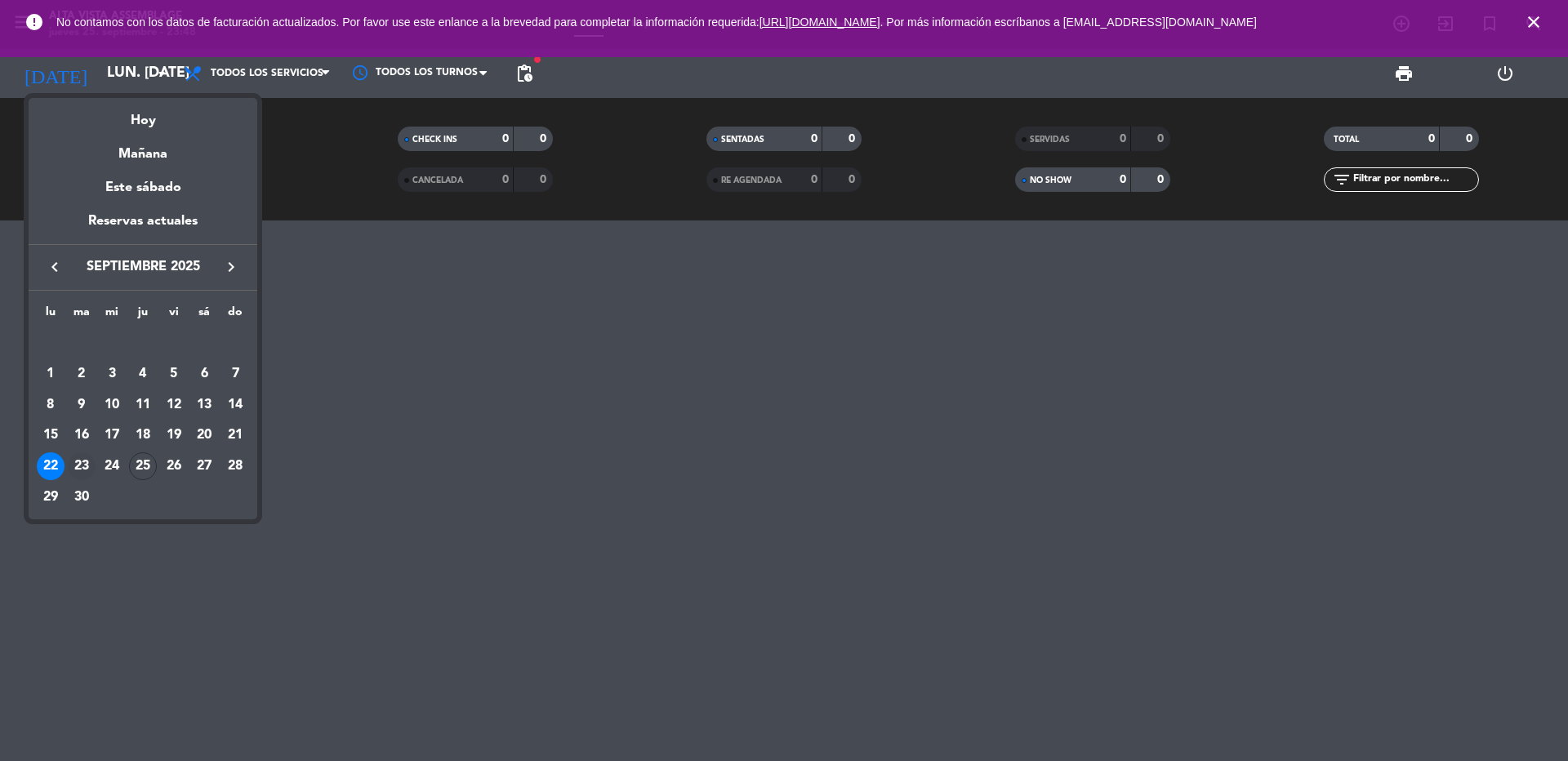
click at [86, 467] on div "23" at bounding box center [82, 467] width 28 height 28
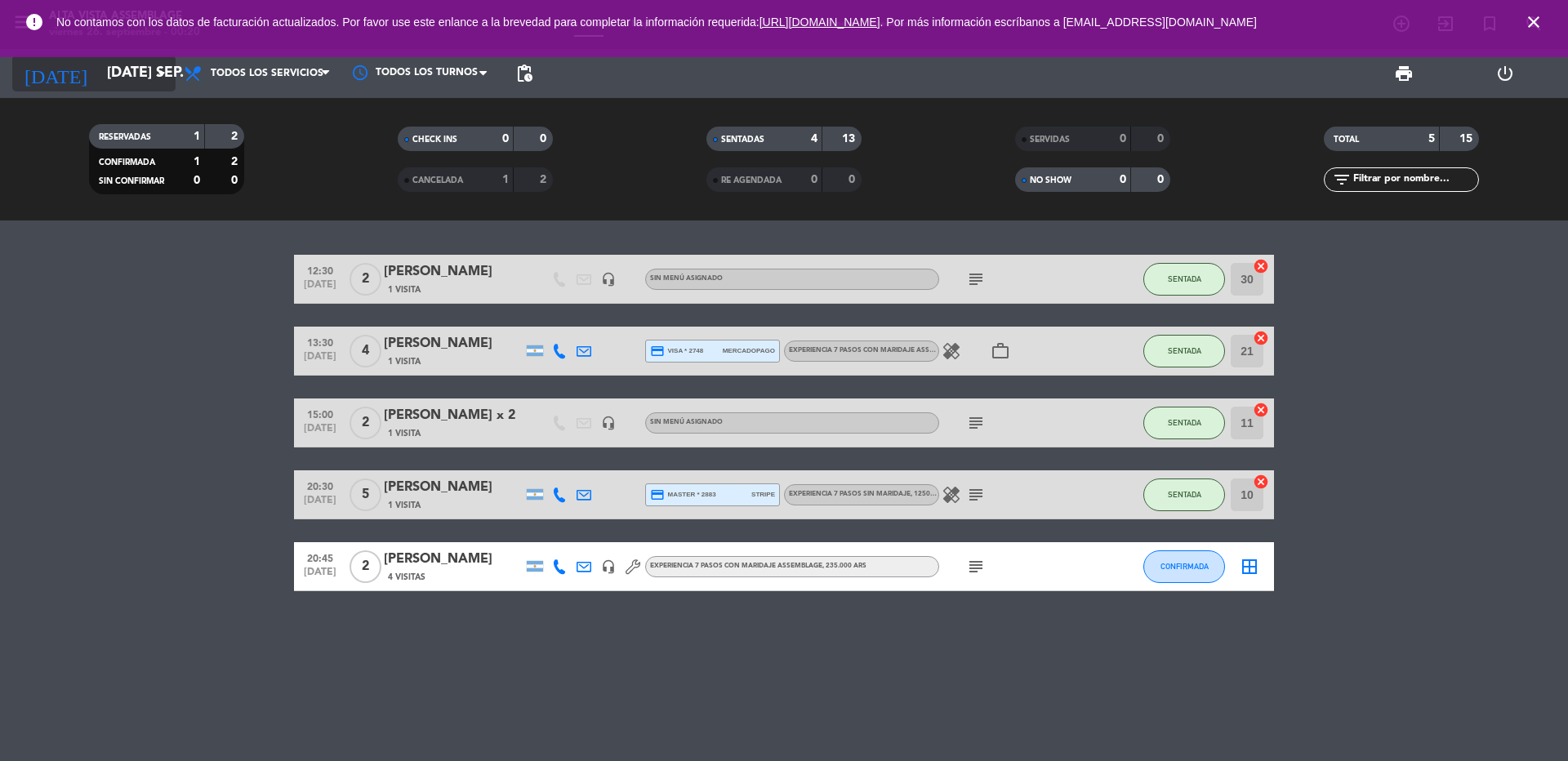
click at [115, 68] on input "[DATE] sep." at bounding box center [193, 73] width 189 height 33
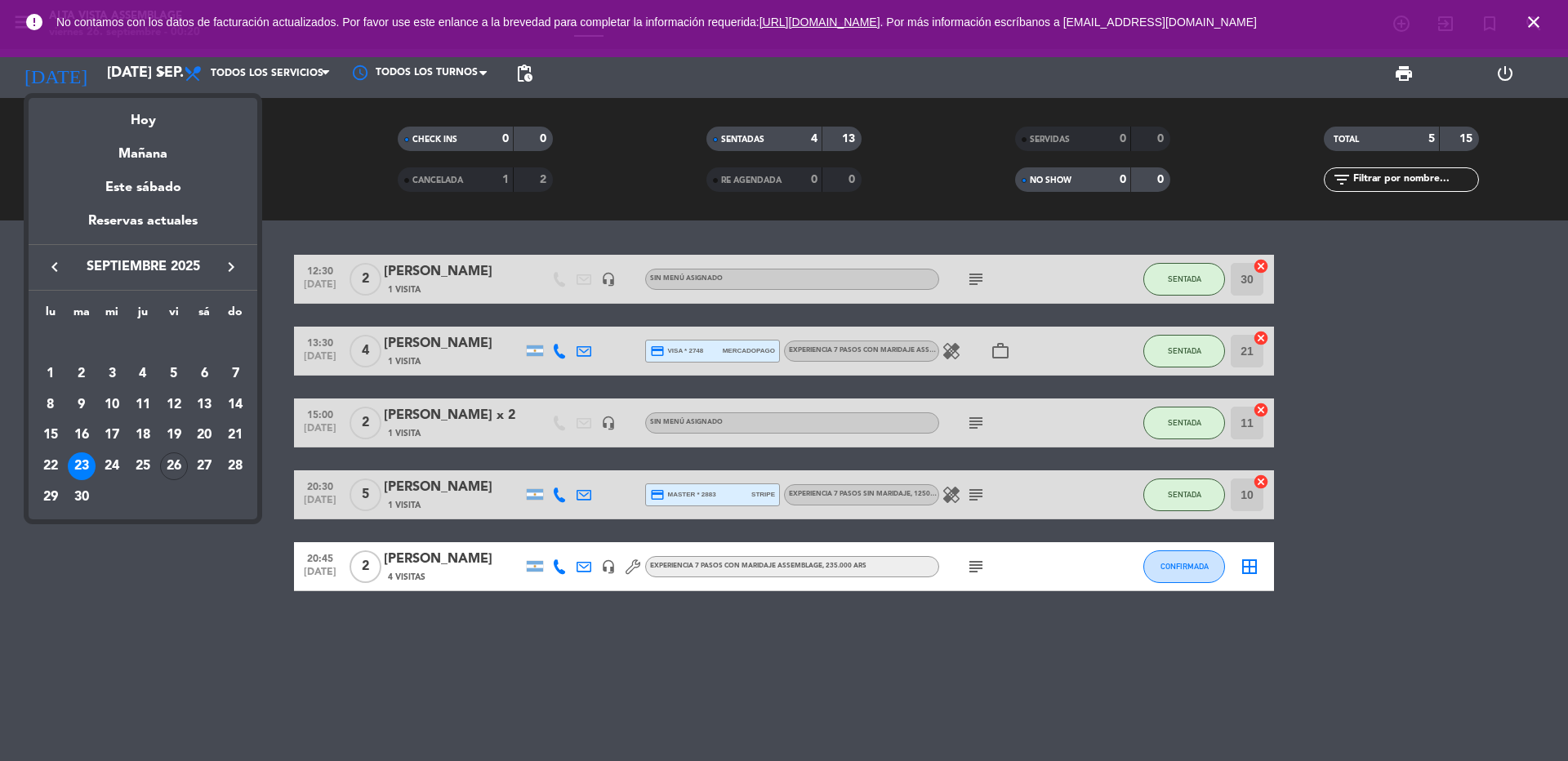
click at [203, 467] on div "27" at bounding box center [204, 467] width 28 height 28
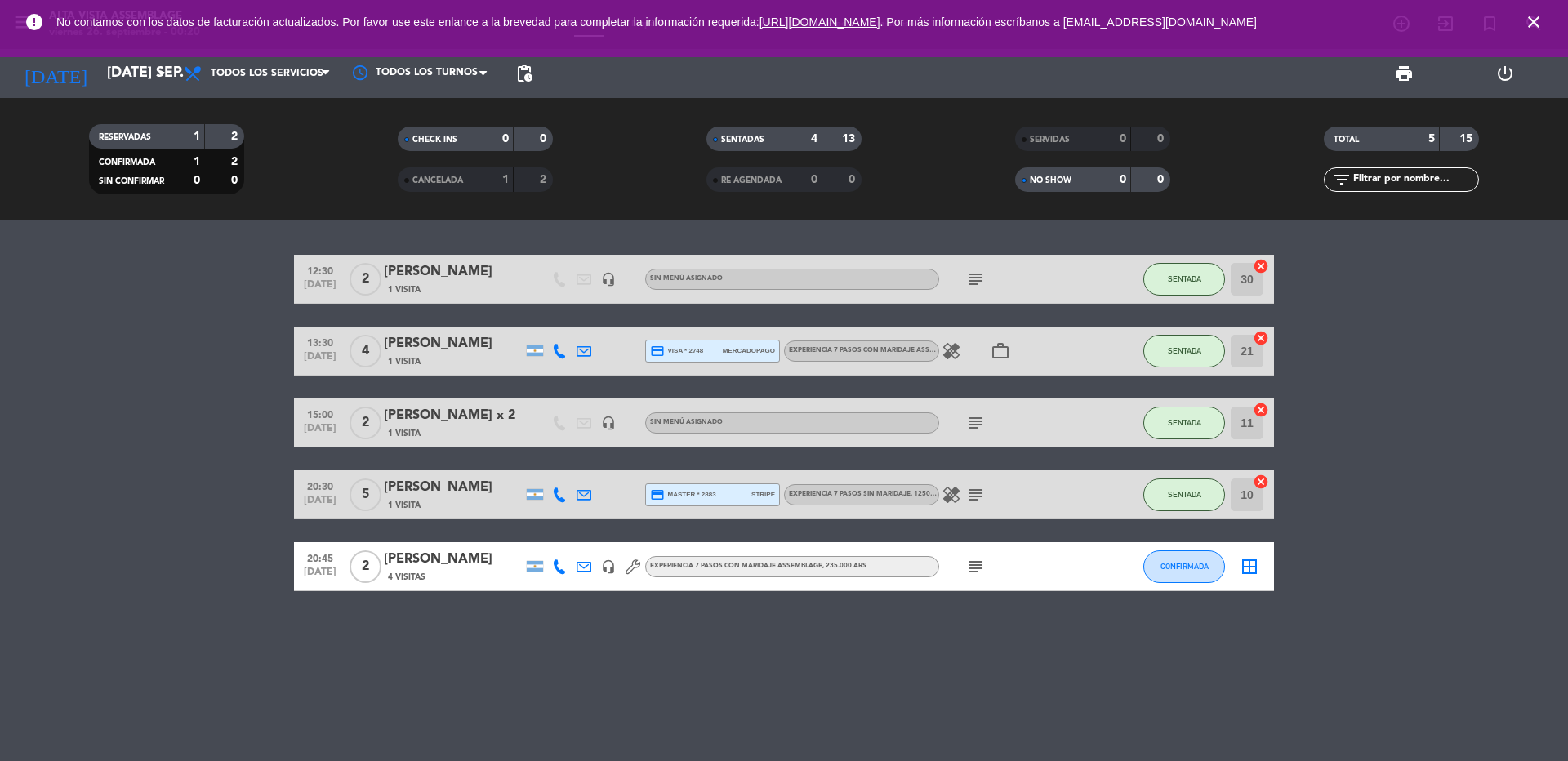
type input "sáb. [DATE]"
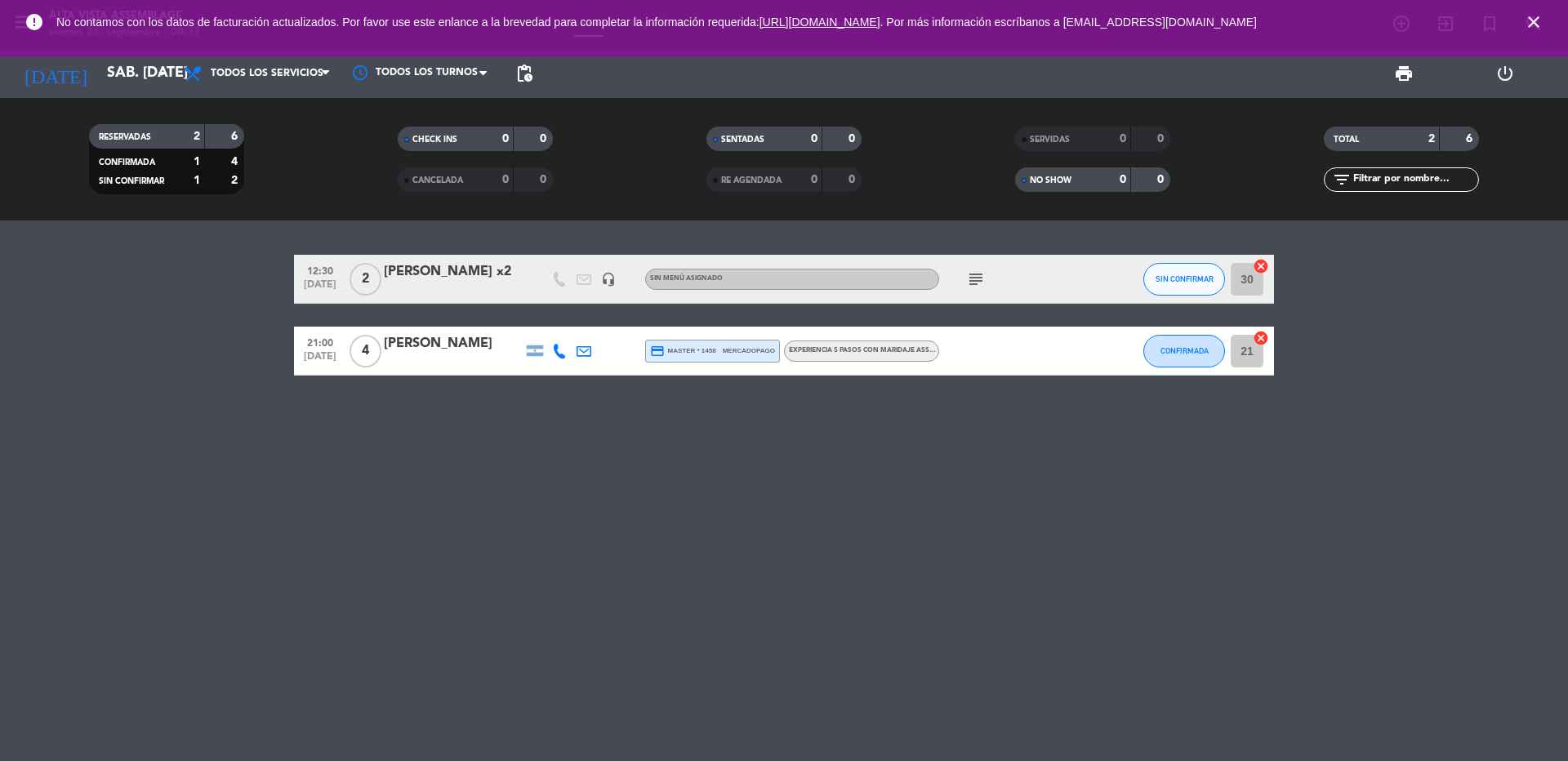
click at [1533, 23] on icon "close" at bounding box center [1533, 21] width 20 height 20
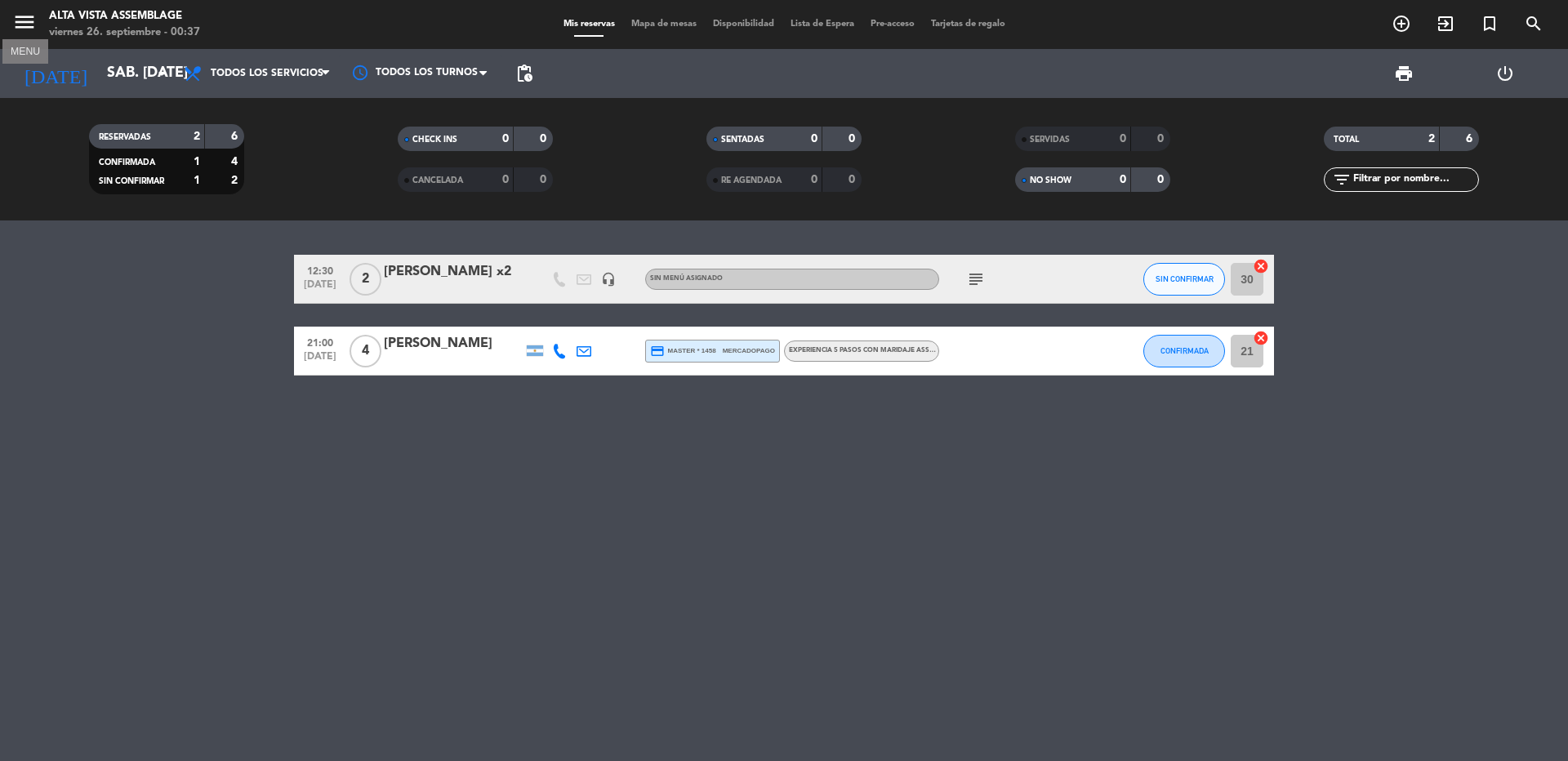
drag, startPoint x: 25, startPoint y: 17, endPoint x: 22, endPoint y: 47, distance: 30.1
click at [23, 18] on icon "menu" at bounding box center [24, 21] width 24 height 24
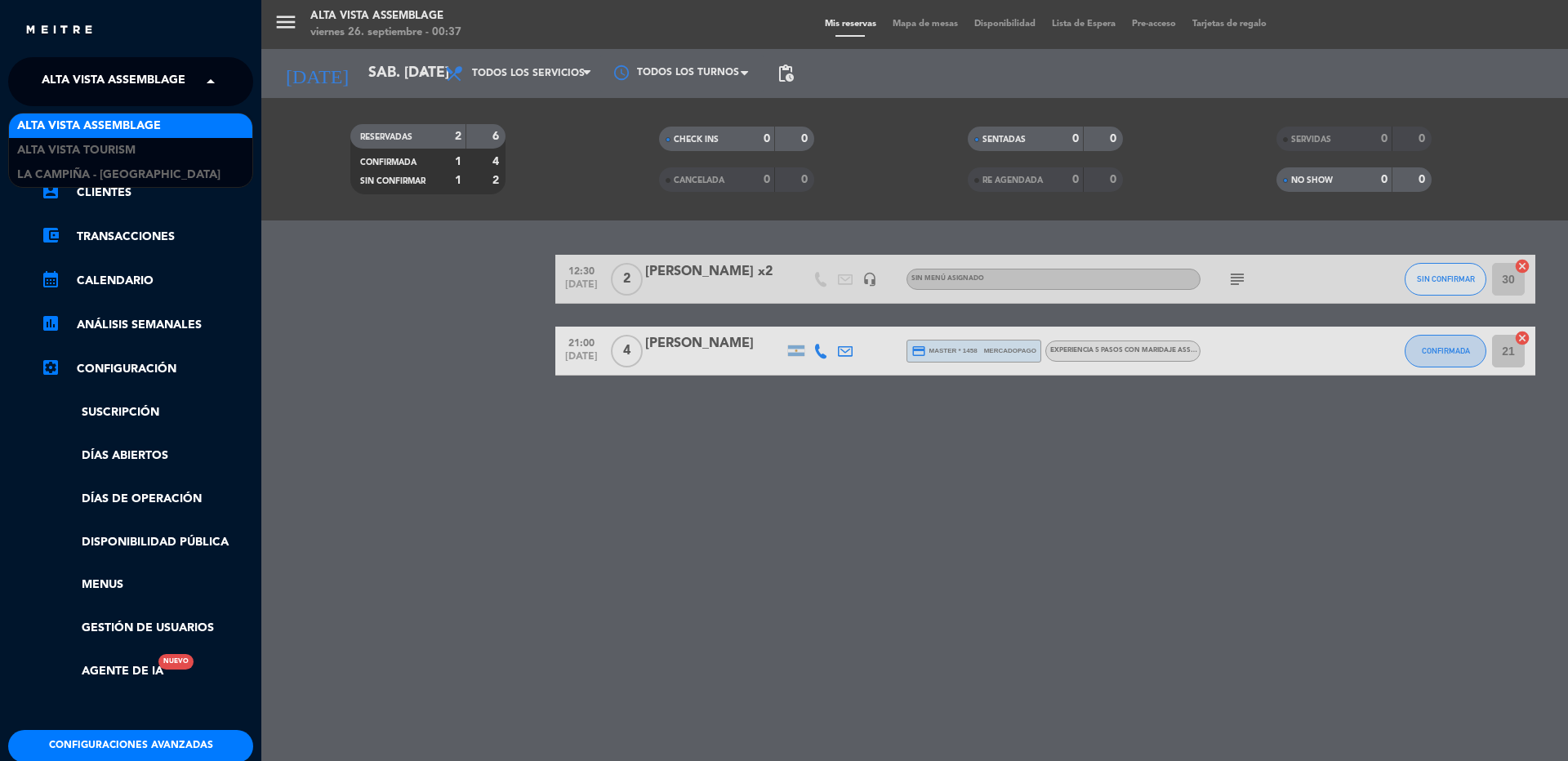
click at [89, 81] on span "Alta Vista Assemblage" at bounding box center [114, 81] width 144 height 35
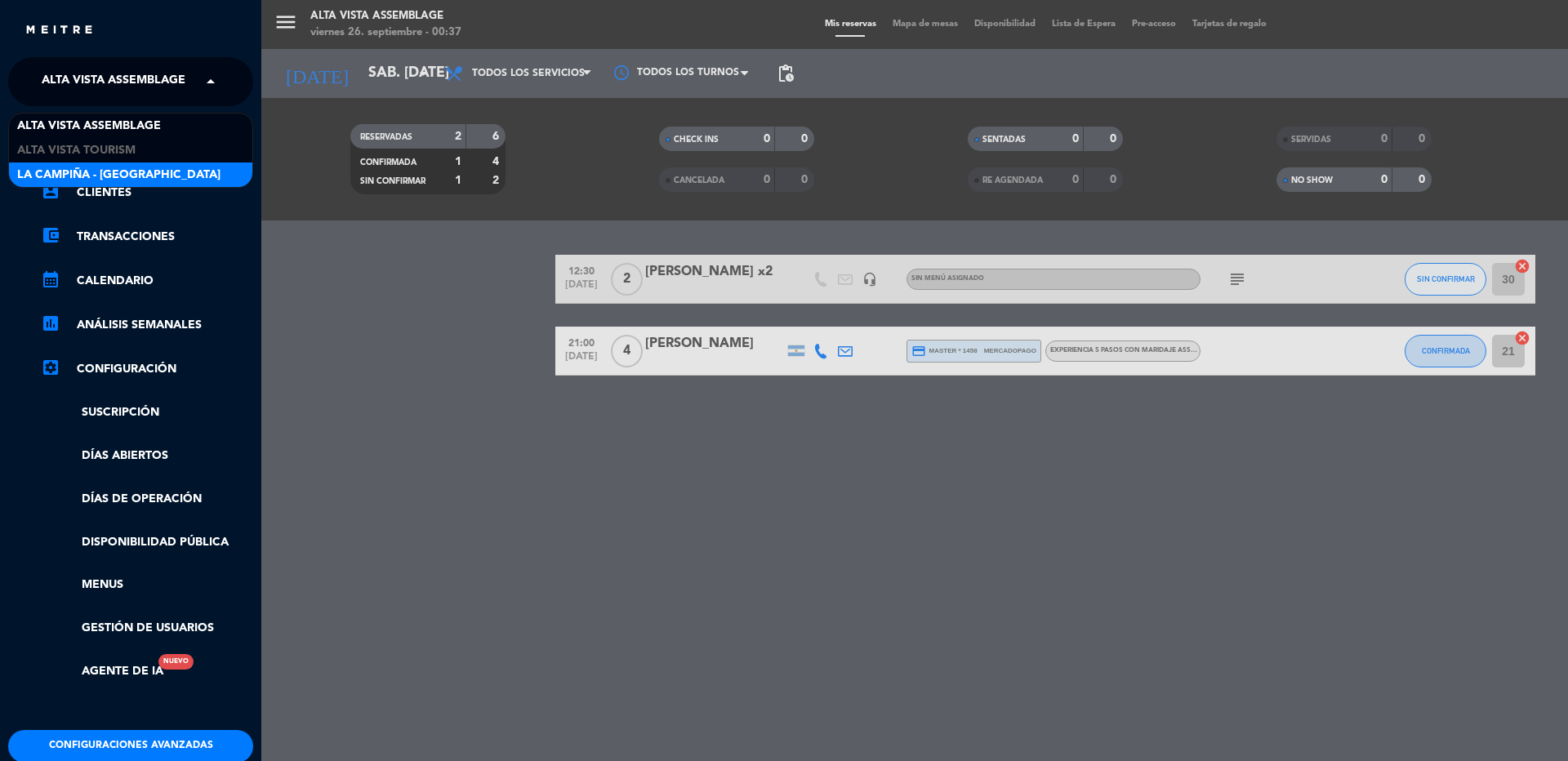
click at [106, 173] on span "La Campiña - [GEOGRAPHIC_DATA]" at bounding box center [119, 176] width 203 height 19
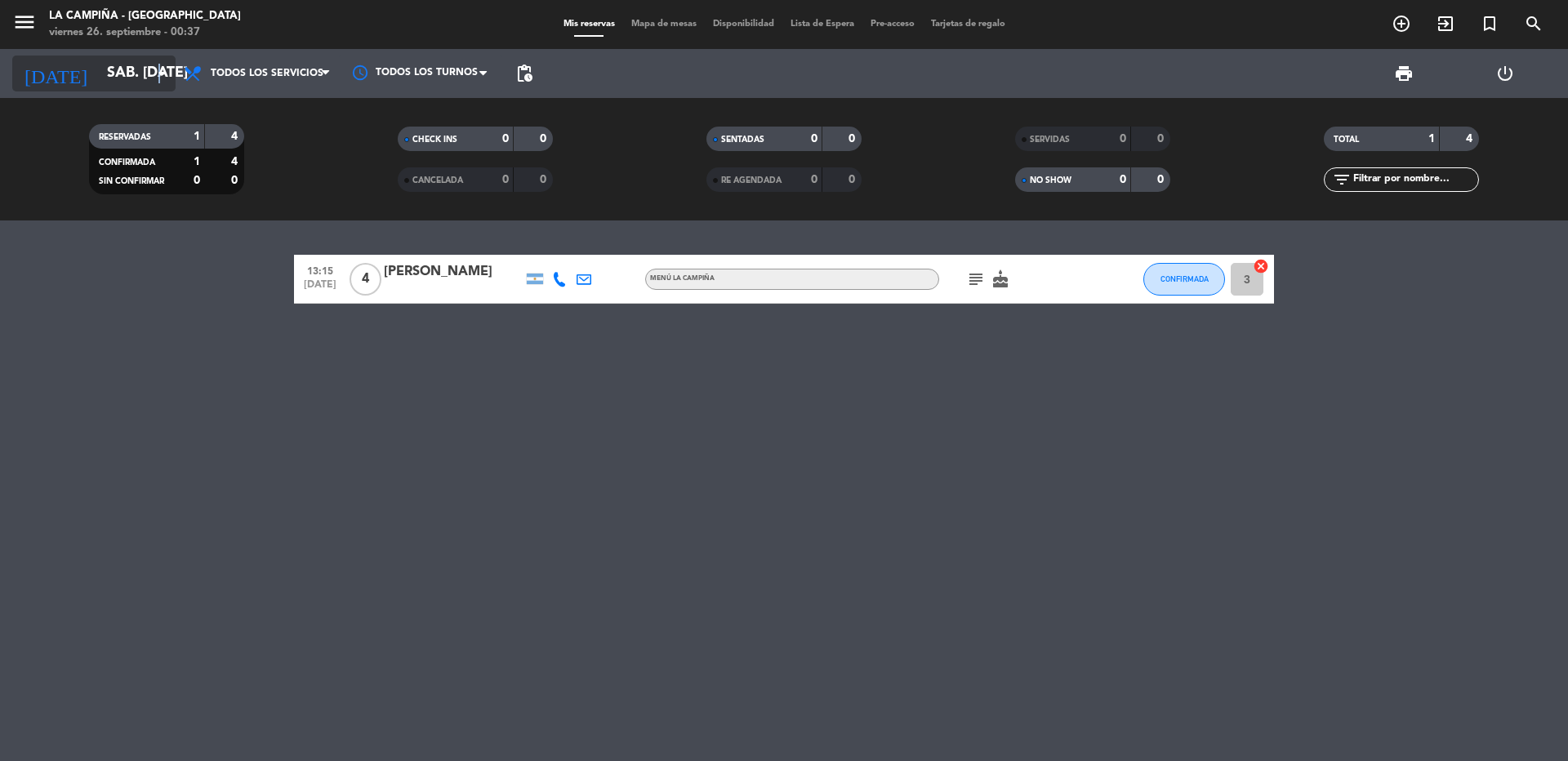
click at [159, 68] on icon "arrow_drop_down" at bounding box center [161, 73] width 20 height 20
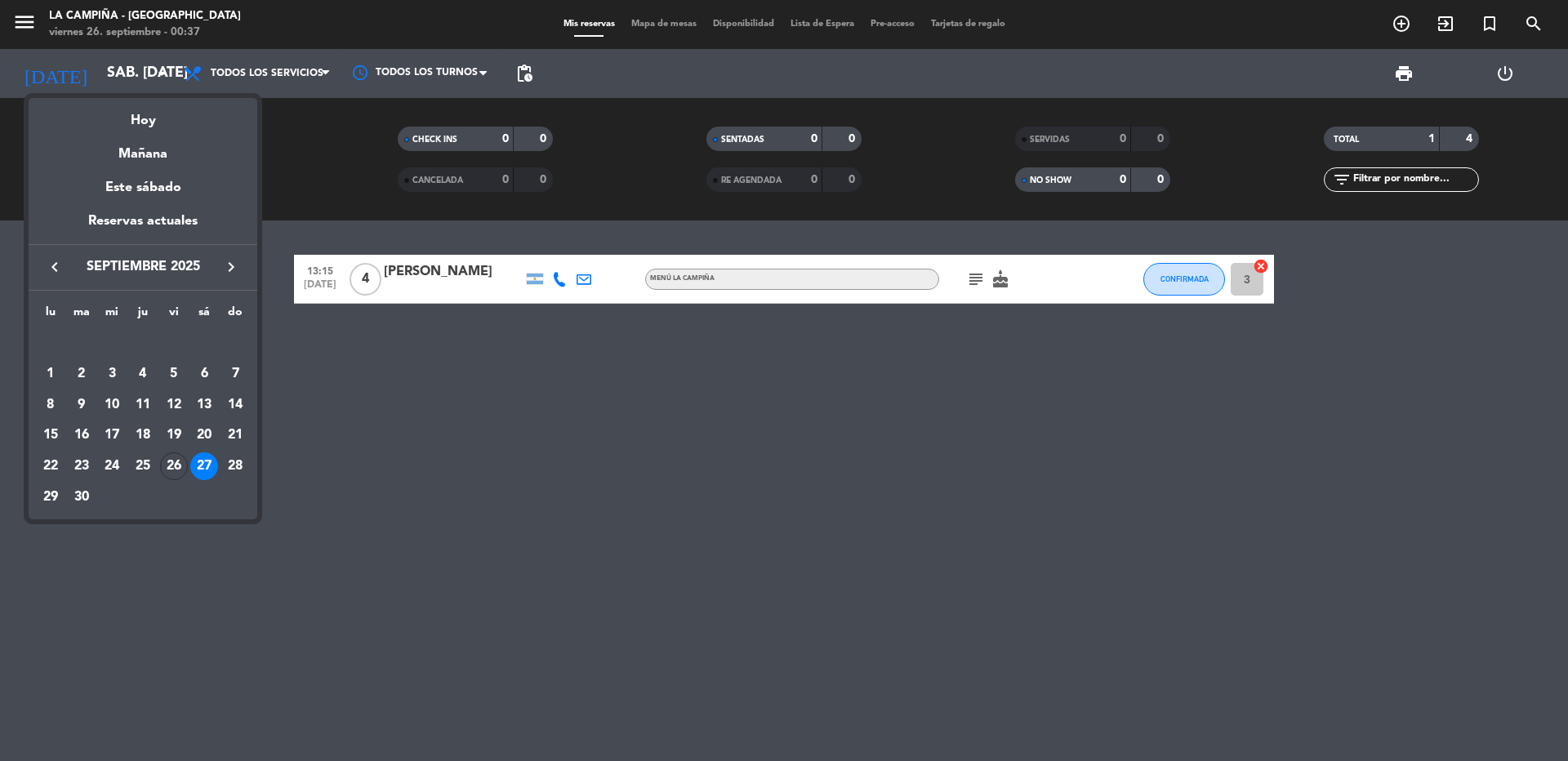
click at [199, 466] on div "27" at bounding box center [204, 467] width 28 height 28
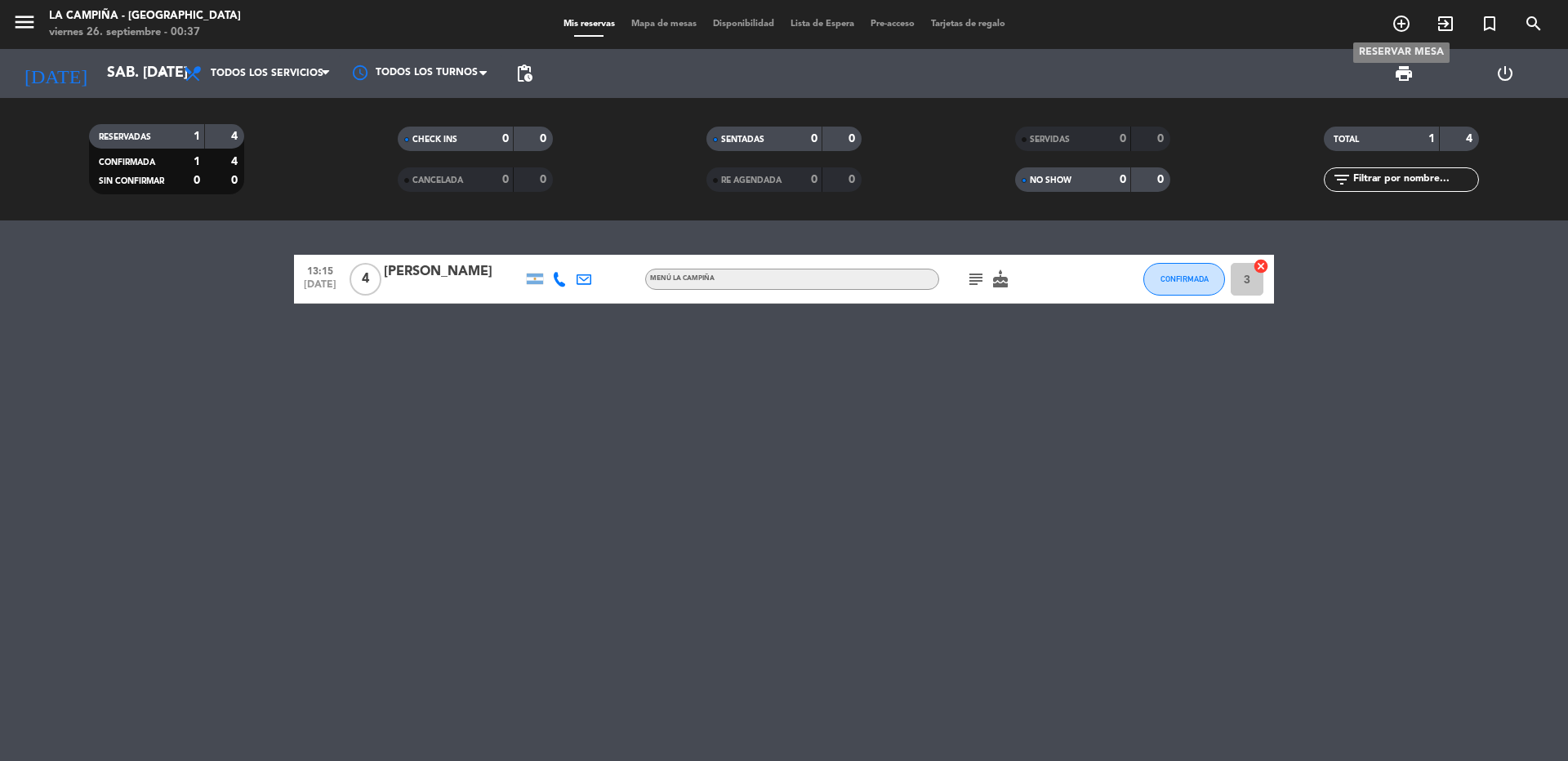
click at [1402, 22] on icon "add_circle_outline" at bounding box center [1401, 23] width 20 height 20
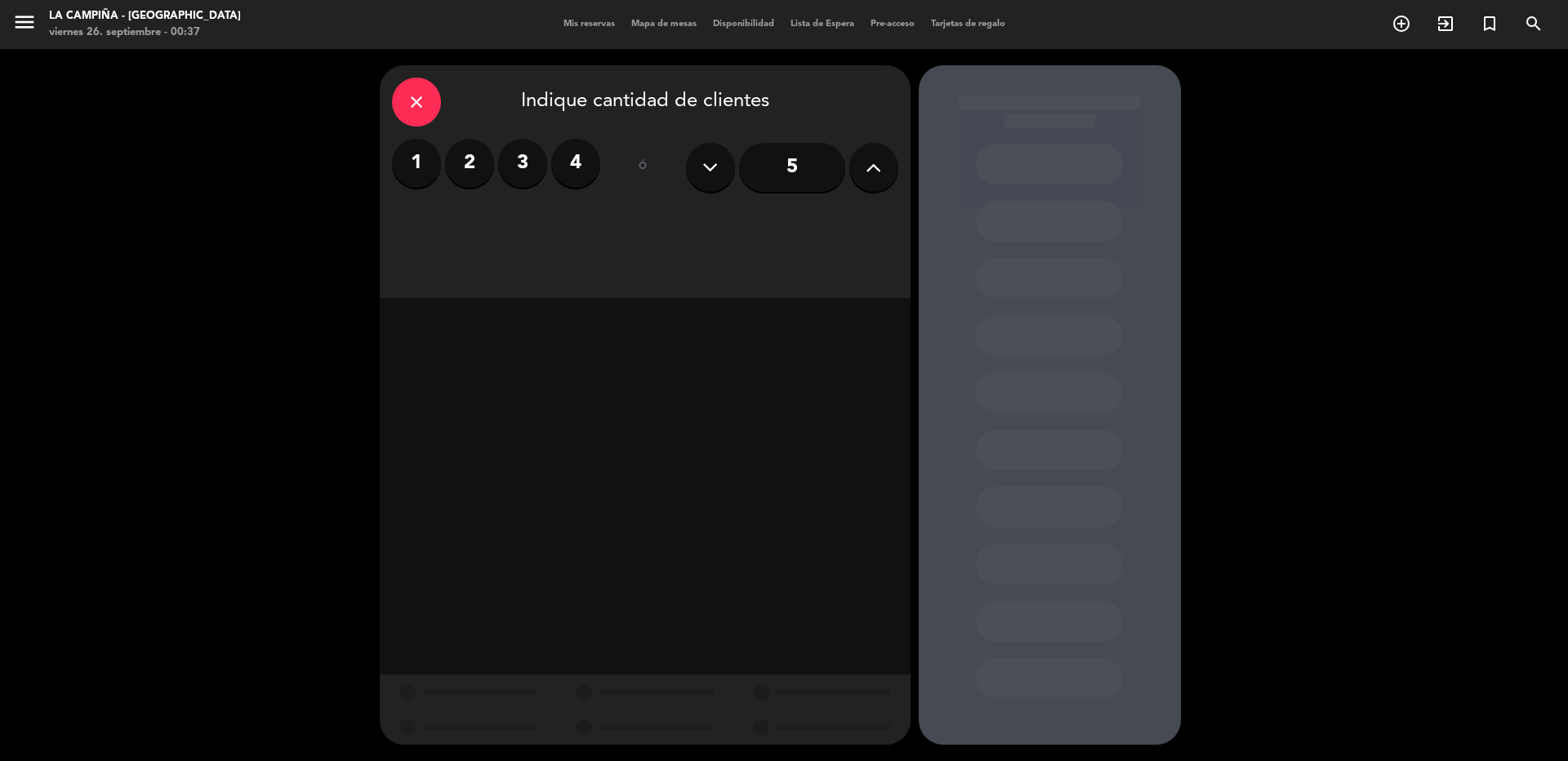
click at [469, 158] on label "2" at bounding box center [469, 163] width 49 height 49
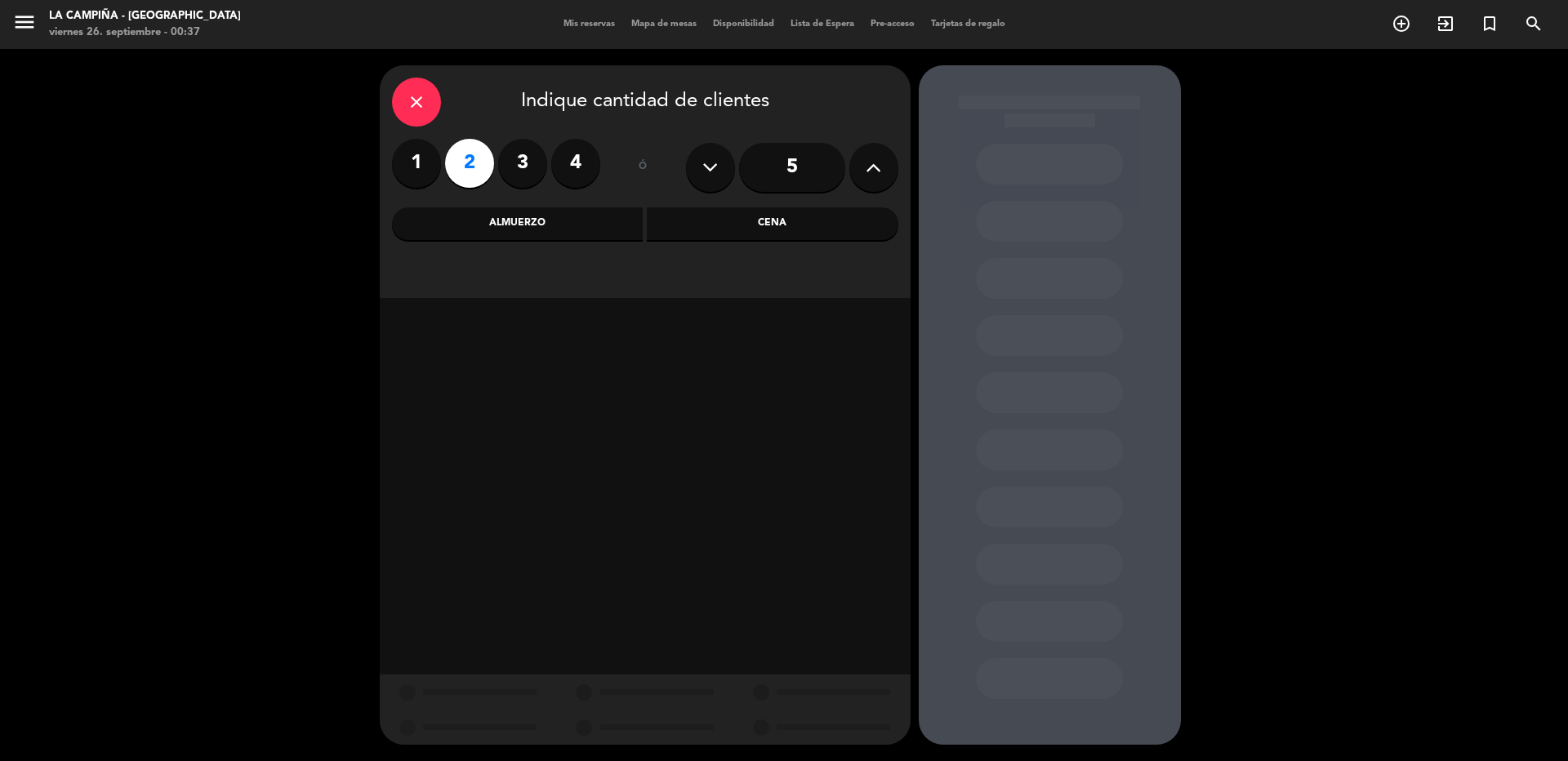
click at [584, 220] on div "Almuerzo" at bounding box center [517, 223] width 251 height 33
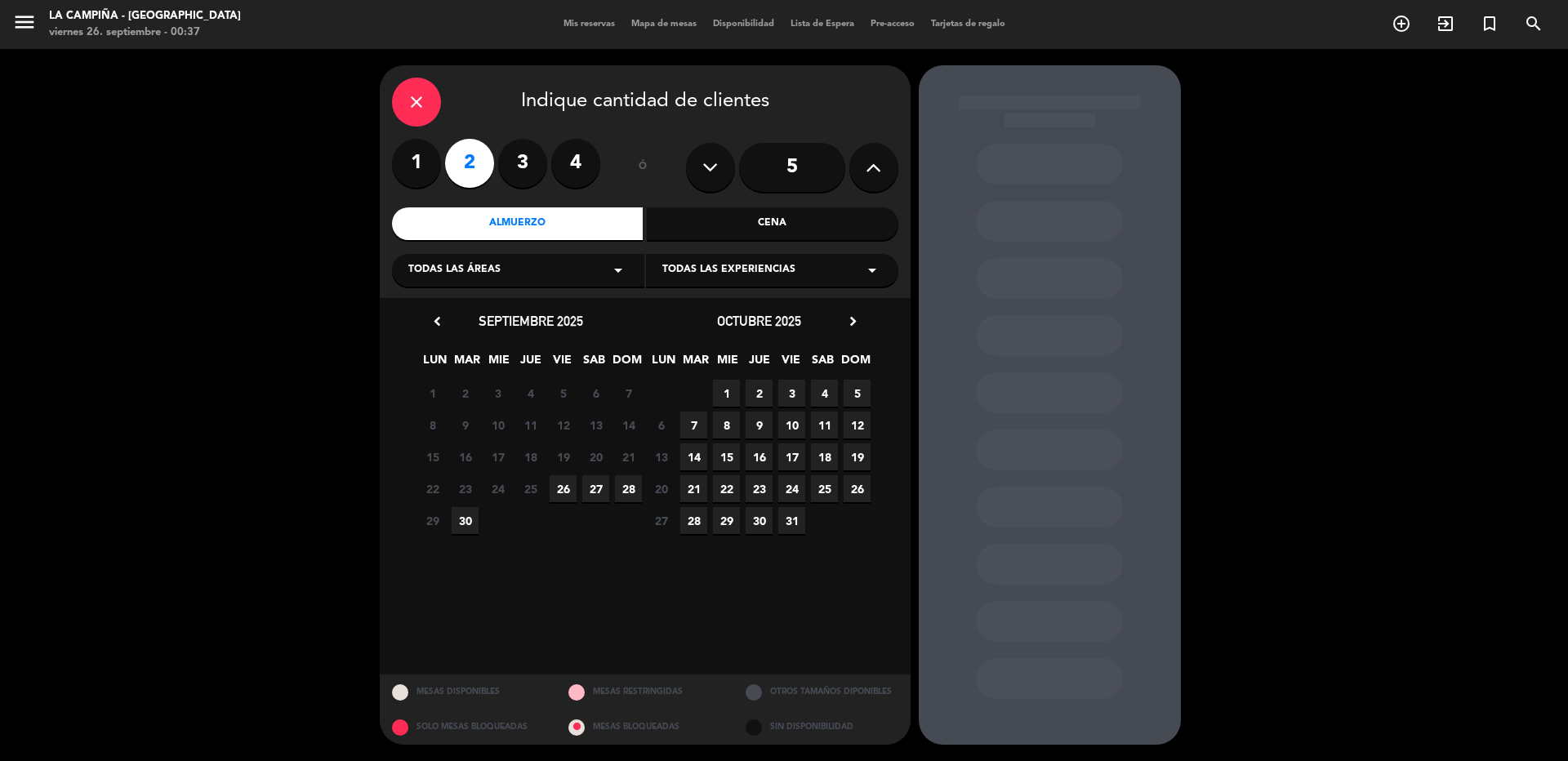
click at [561, 491] on span "26" at bounding box center [563, 488] width 27 height 27
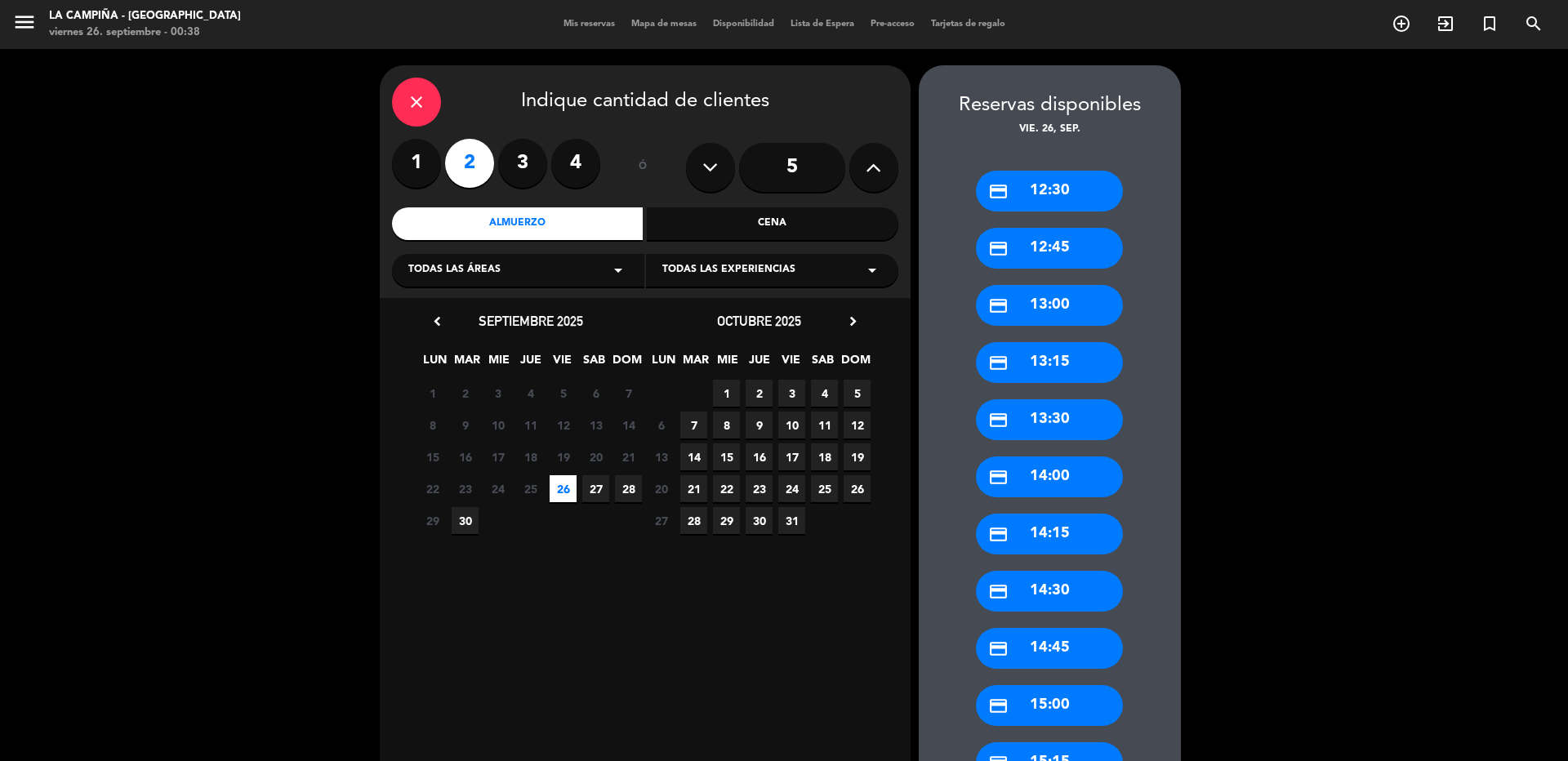
click at [1017, 187] on div "credit_card 12:30" at bounding box center [1049, 191] width 147 height 41
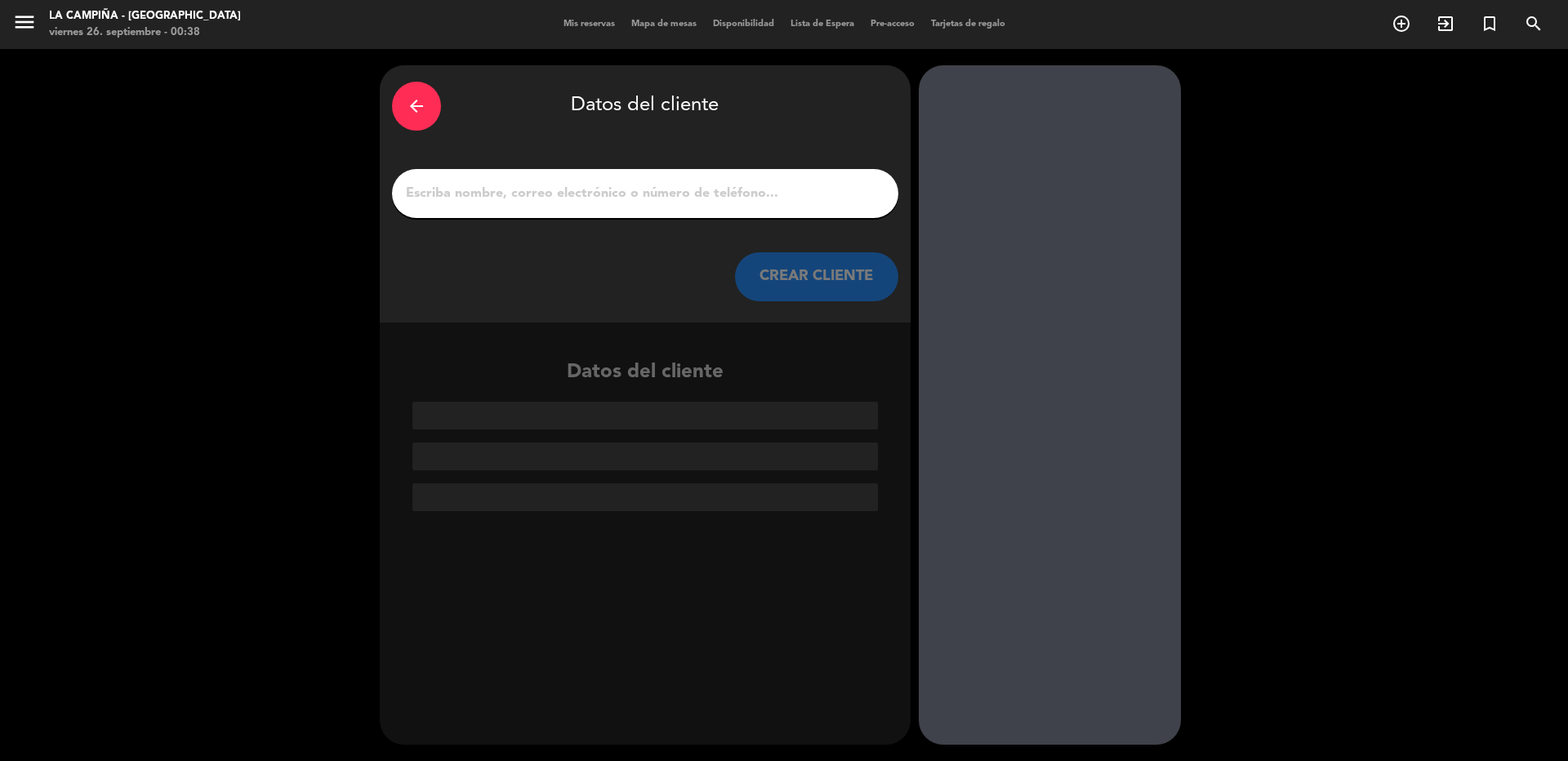
click at [565, 190] on input "1" at bounding box center [645, 193] width 482 height 22
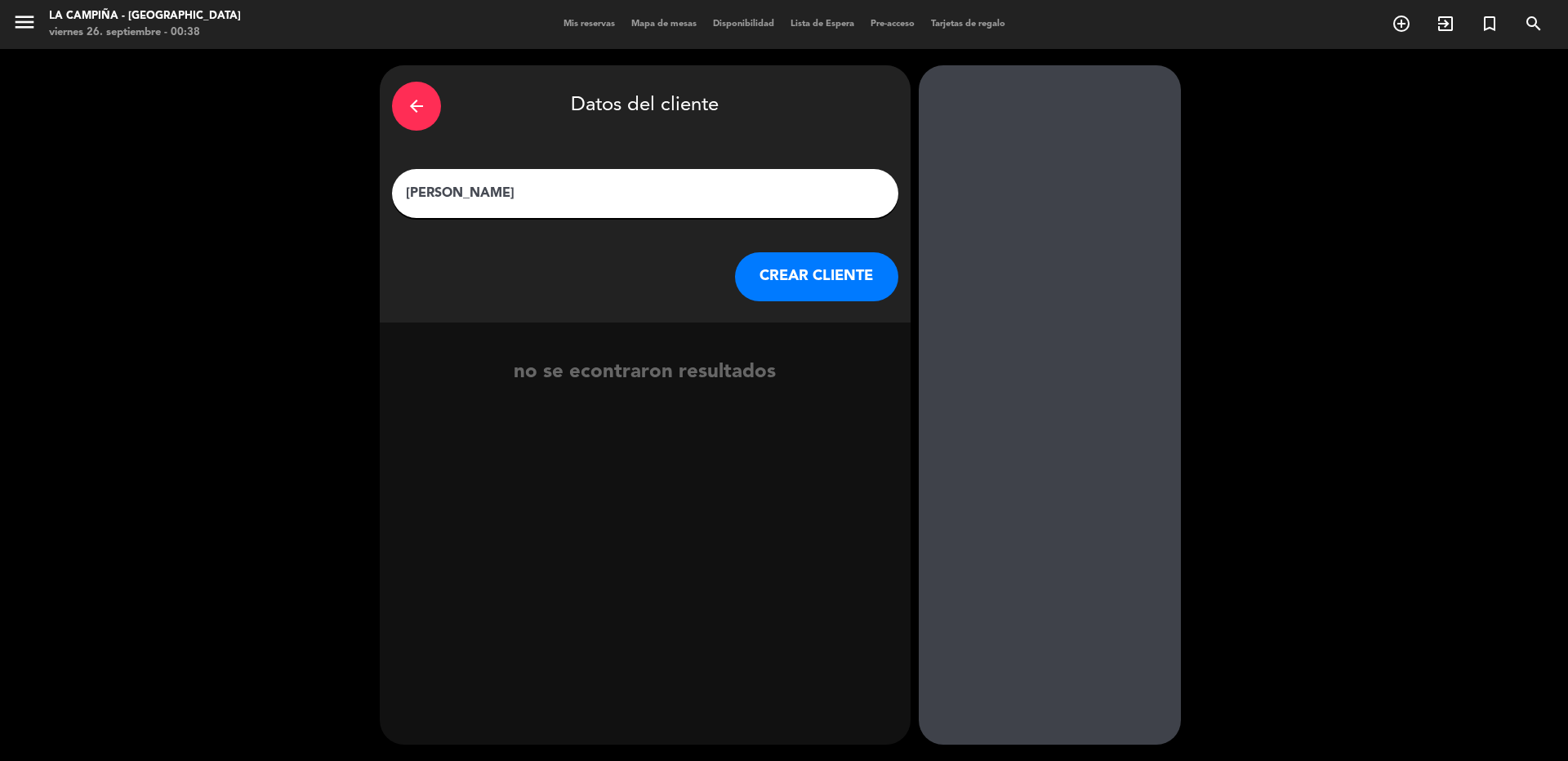
type input "[PERSON_NAME]"
click at [778, 285] on button "CREAR CLIENTE" at bounding box center [816, 276] width 163 height 49
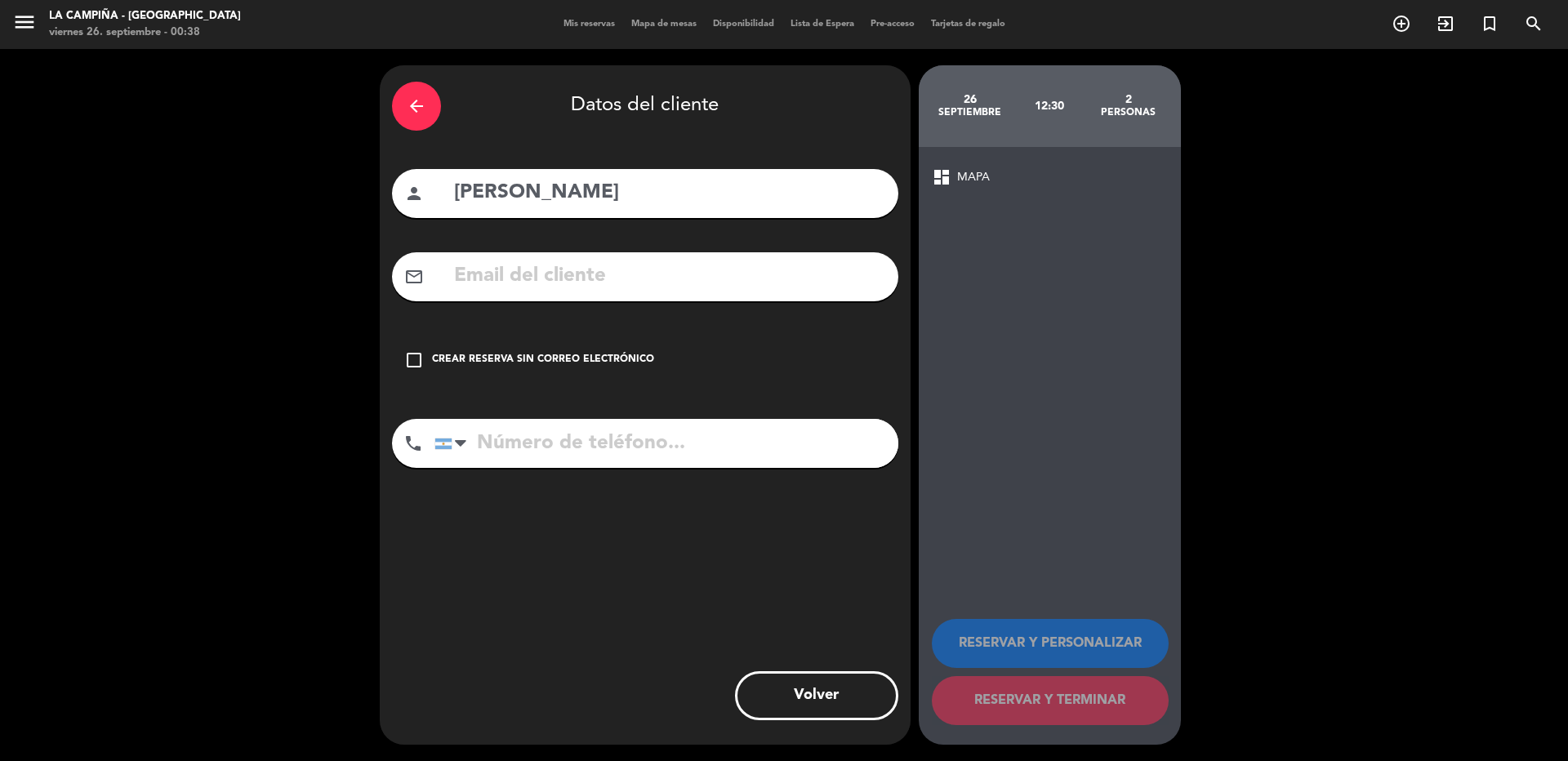
click at [416, 362] on icon "check_box_outline_blank" at bounding box center [413, 359] width 20 height 20
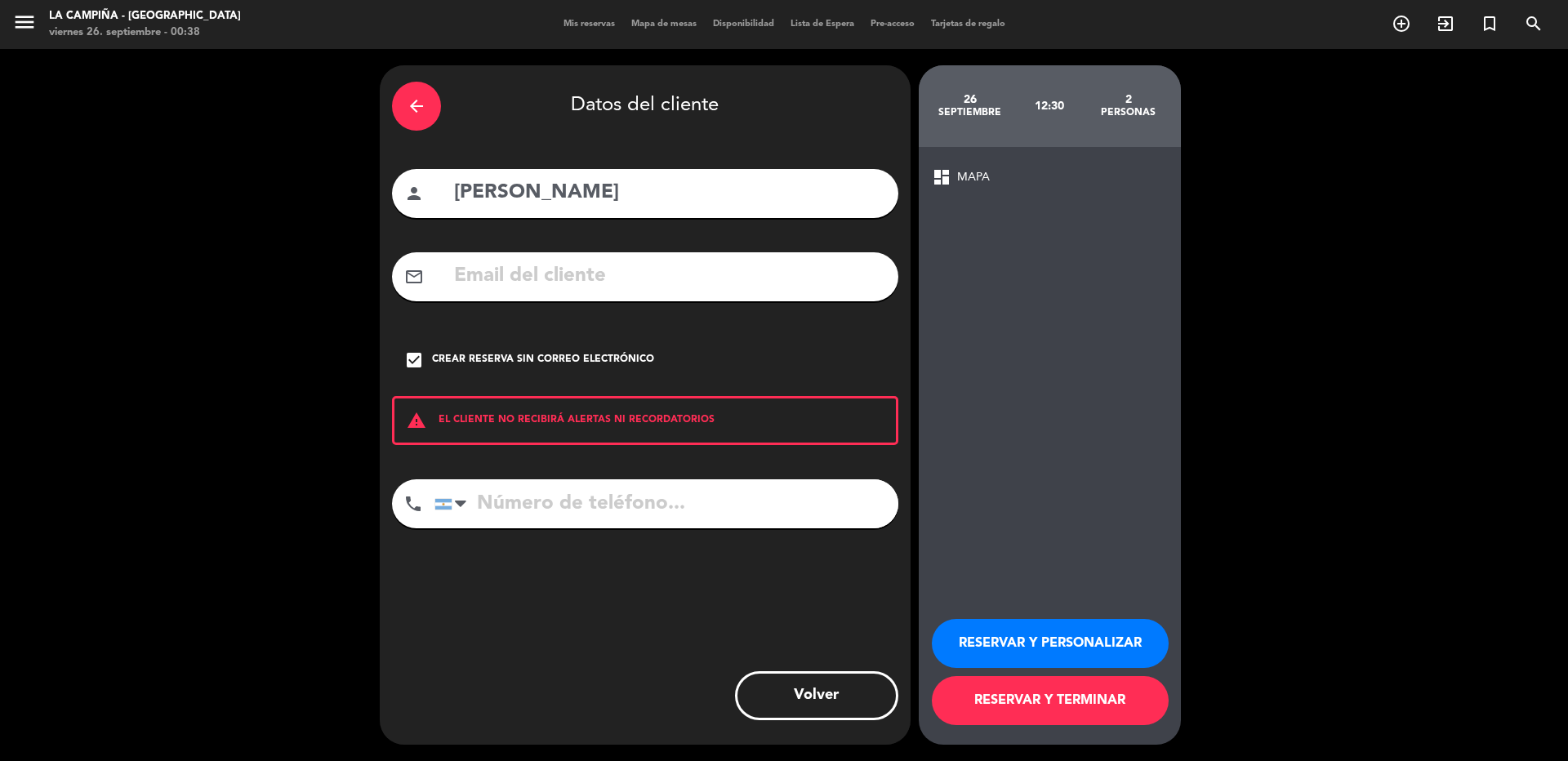
click at [1036, 647] on button "RESERVAR Y PERSONALIZAR" at bounding box center [1050, 643] width 237 height 49
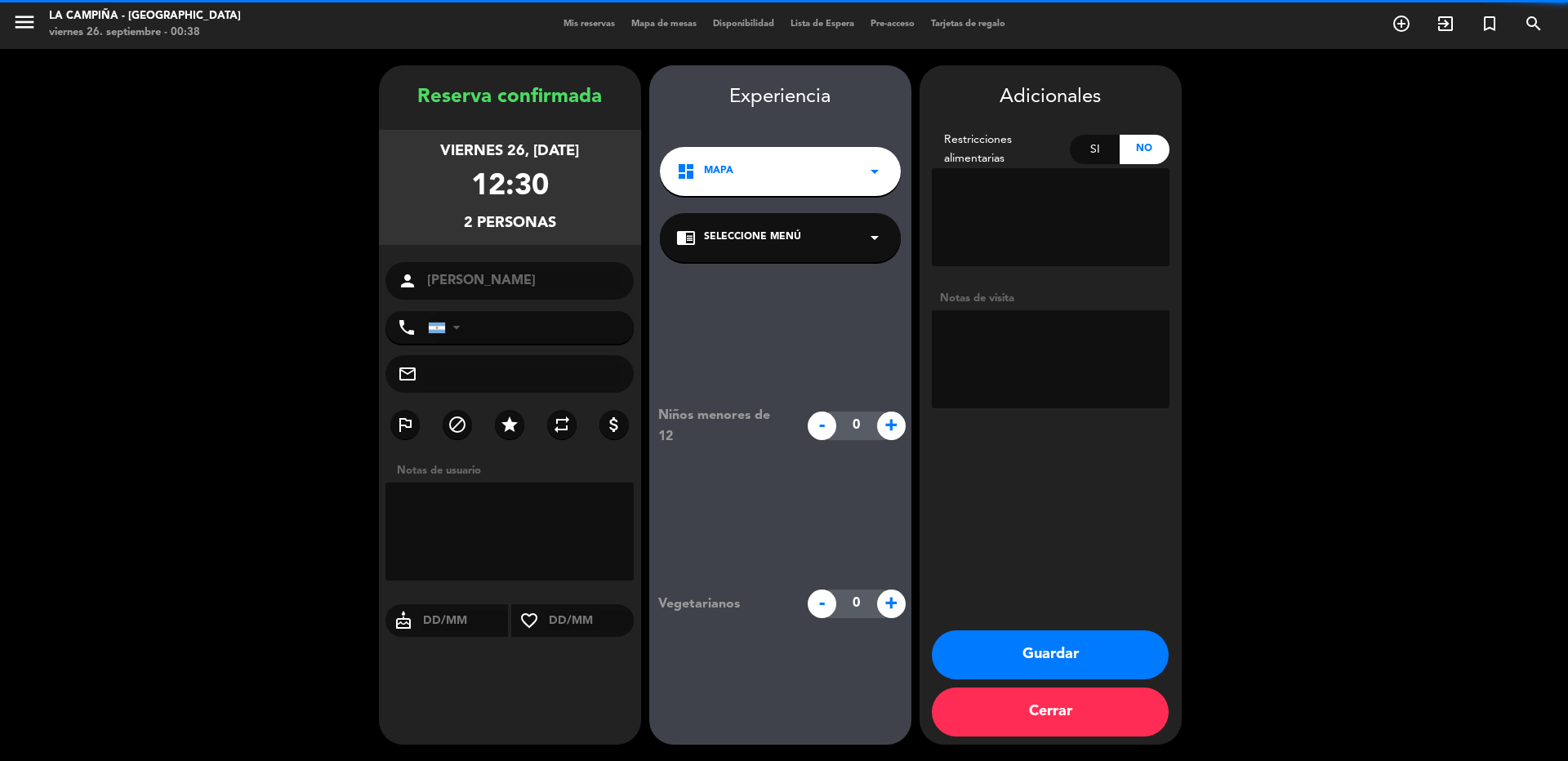
click at [1000, 340] on textarea at bounding box center [1050, 359] width 238 height 98
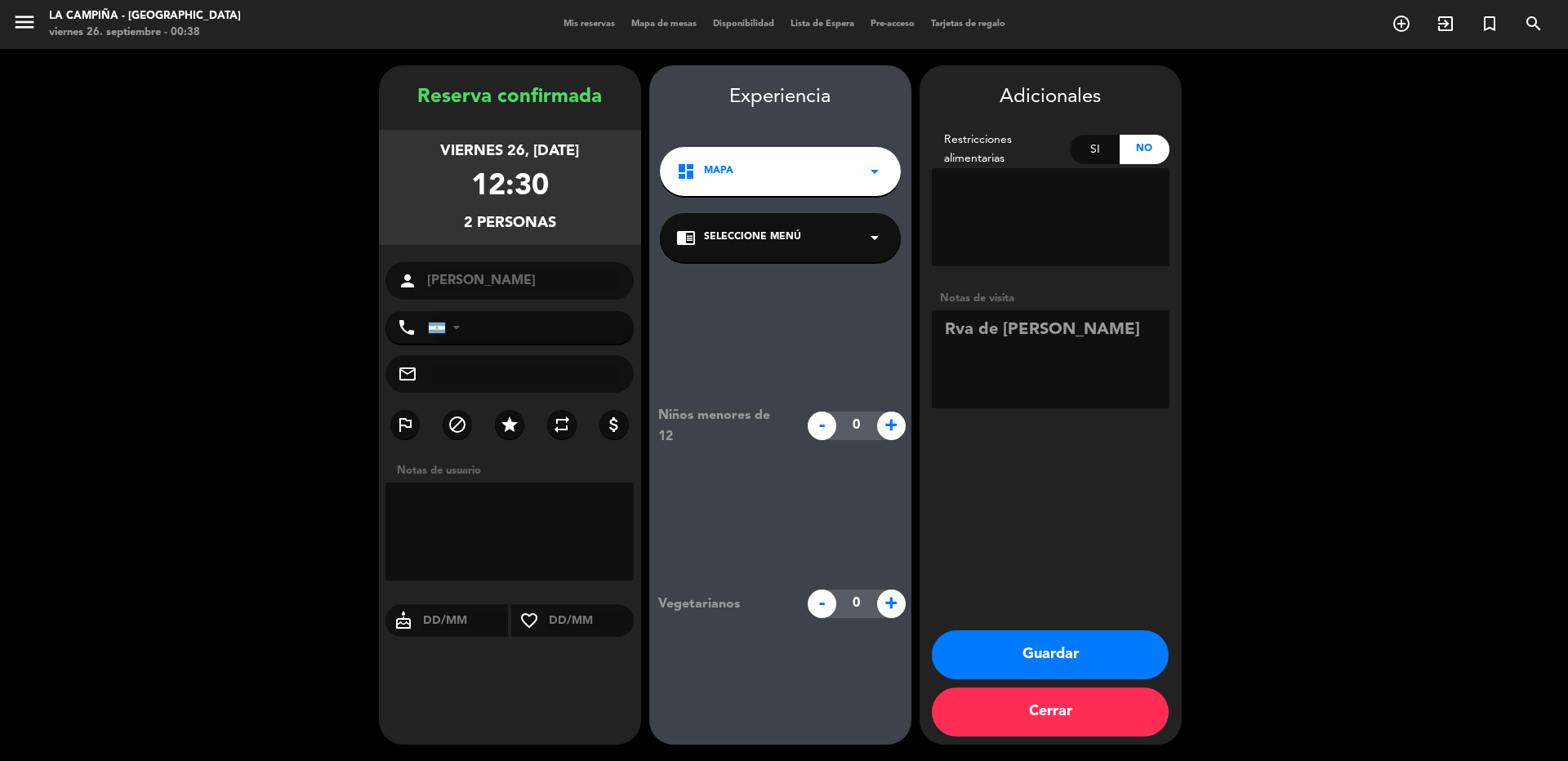
type textarea "Rva de [PERSON_NAME]"
click at [1077, 655] on button "Guardar" at bounding box center [1050, 655] width 237 height 49
